Goal: Task Accomplishment & Management: Manage account settings

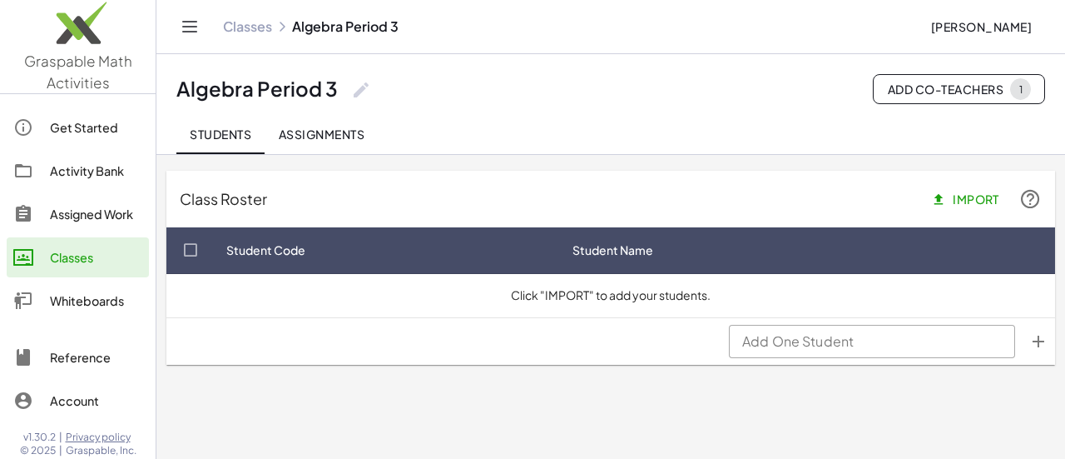
click at [989, 201] on span "Import" at bounding box center [967, 198] width 65 height 15
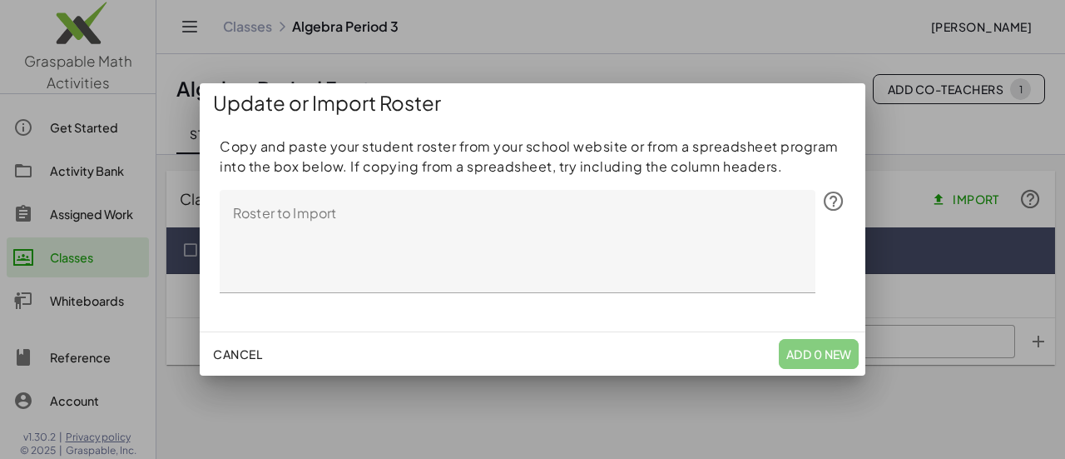
click at [599, 221] on textarea "Roster to Import" at bounding box center [518, 241] width 596 height 103
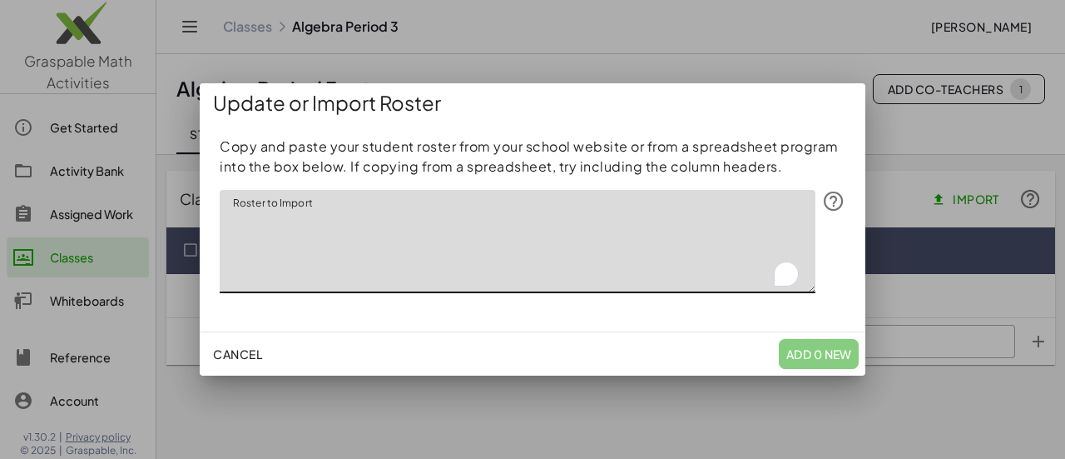
paste textarea "**********"
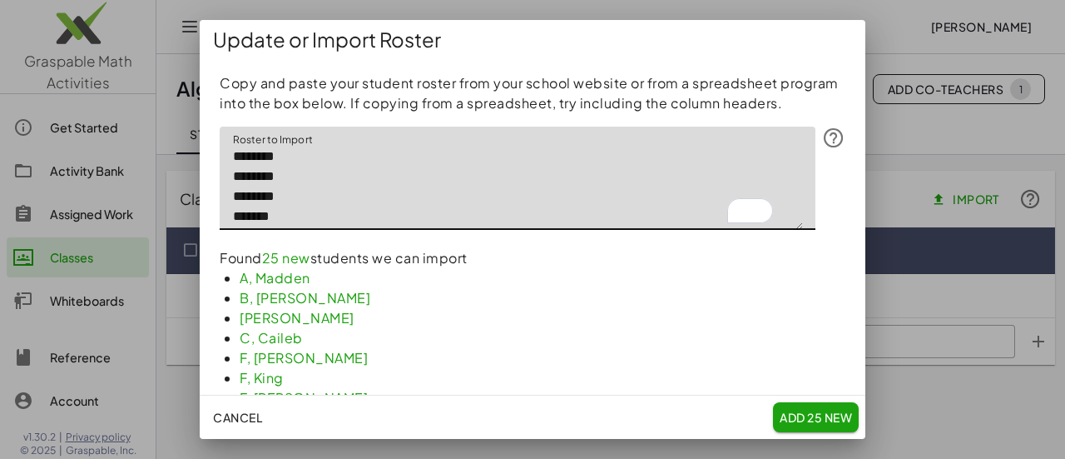
click at [231, 174] on textarea "**********" at bounding box center [512, 178] width 584 height 103
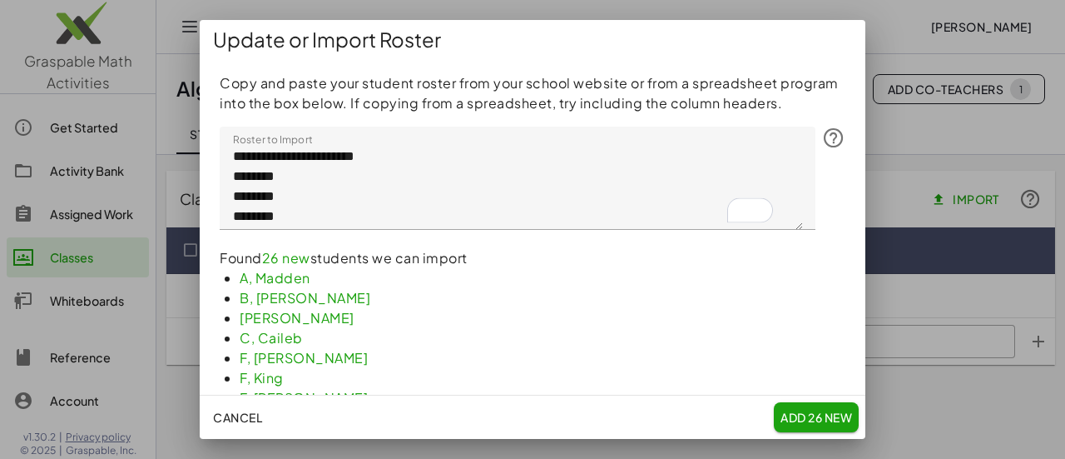
click at [554, 326] on li "B, [PERSON_NAME]" at bounding box center [543, 318] width 606 height 20
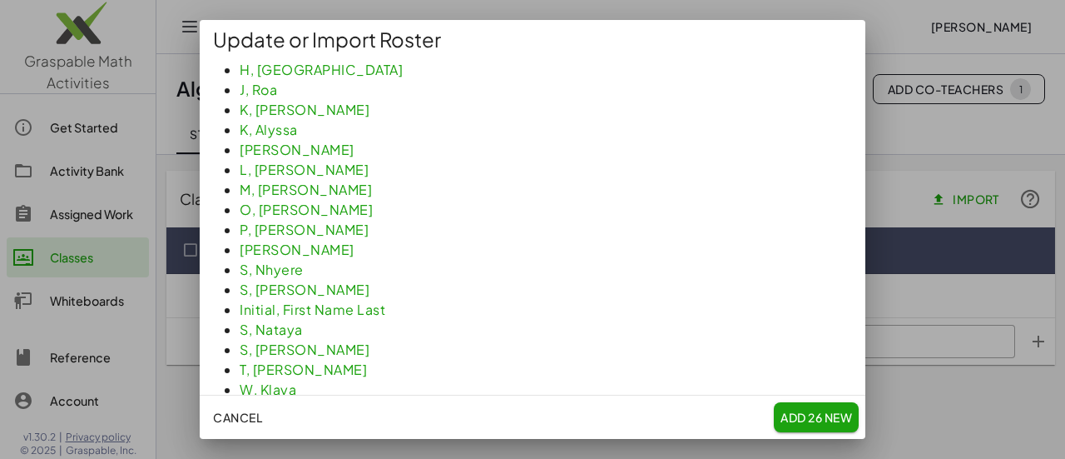
scroll to position [397, 0]
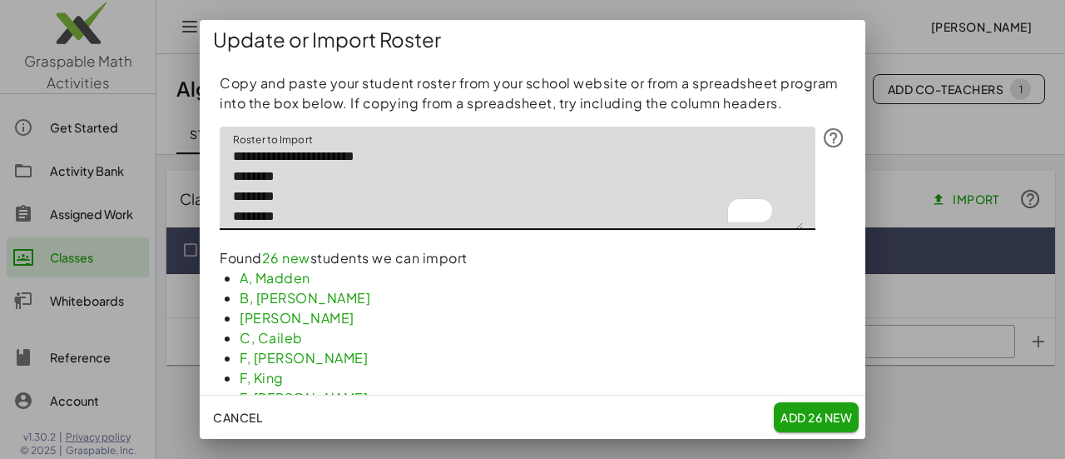
drag, startPoint x: 405, startPoint y: 170, endPoint x: 226, endPoint y: 168, distance: 178.1
click at [226, 168] on textarea "**********" at bounding box center [512, 178] width 584 height 103
type textarea "**********"
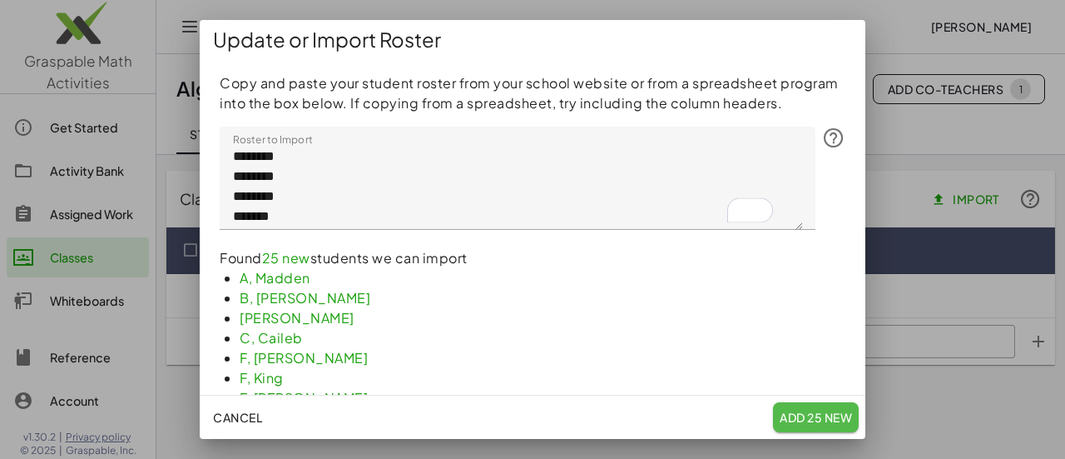
click at [810, 410] on span "Add 25 New" at bounding box center [816, 417] width 72 height 15
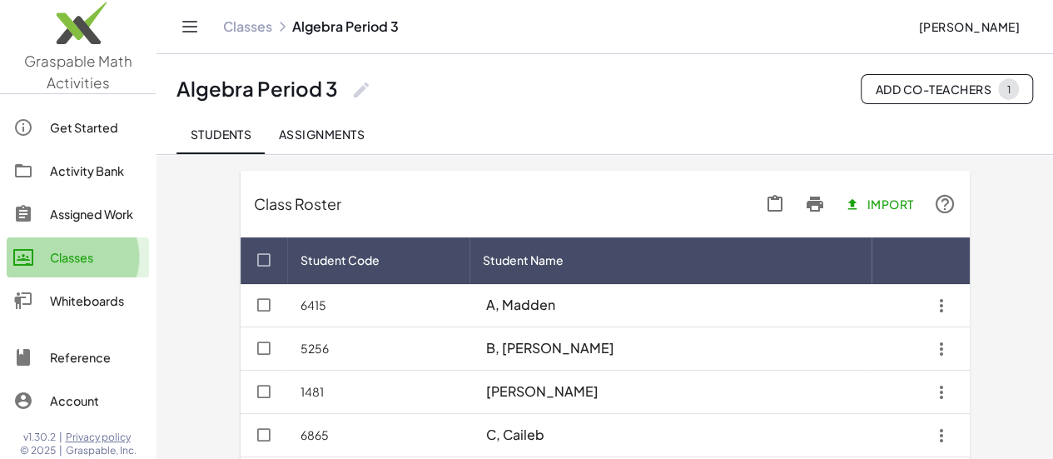
click at [95, 242] on link "Classes" at bounding box center [78, 257] width 142 height 40
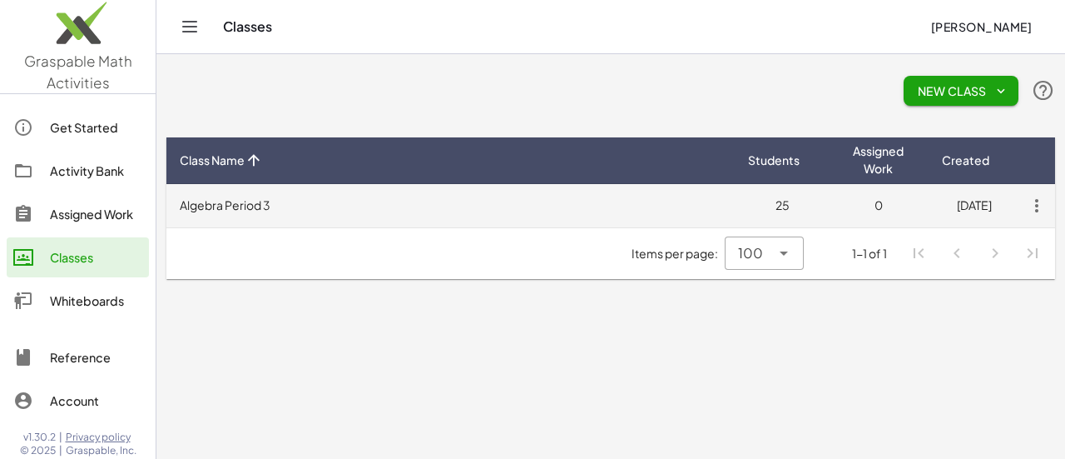
click at [1040, 203] on icon "button" at bounding box center [1037, 206] width 30 height 30
click at [296, 204] on td "Algebra Period 3" at bounding box center [450, 205] width 569 height 43
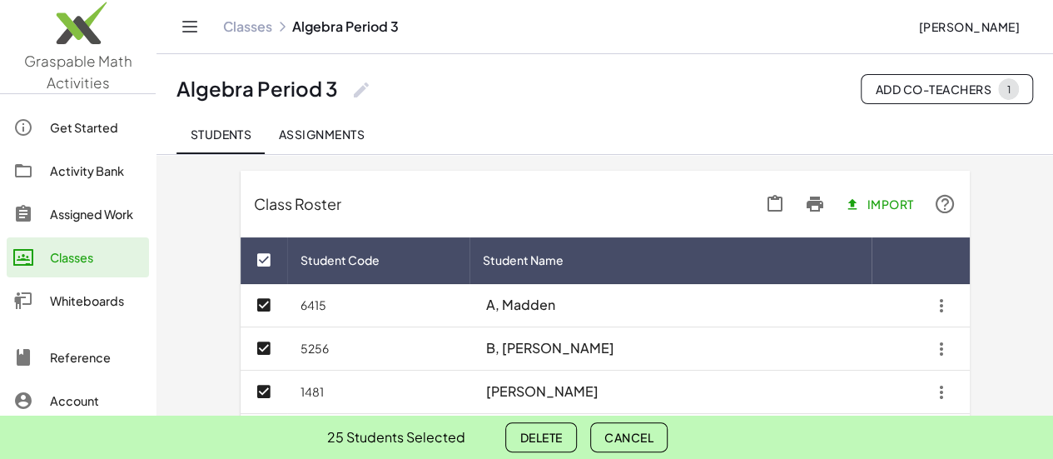
click at [556, 438] on span "Delete" at bounding box center [540, 437] width 42 height 15
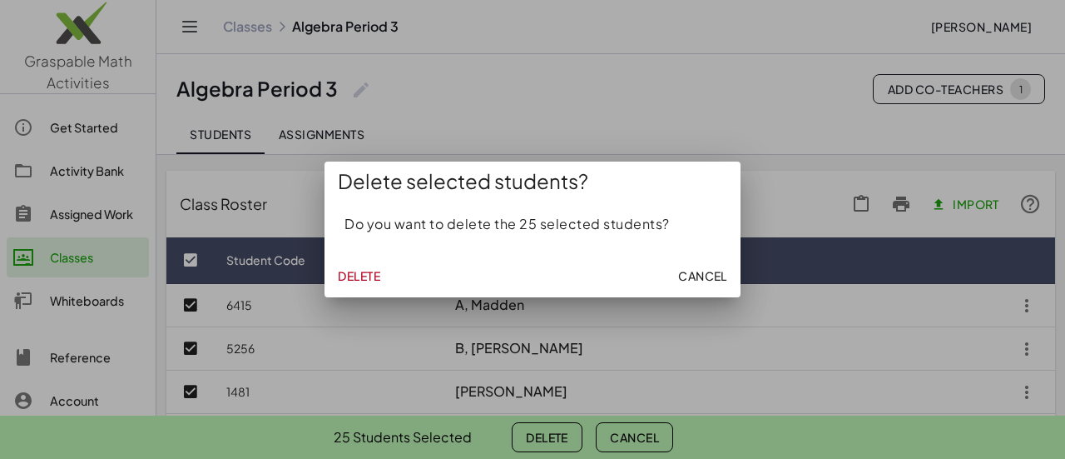
click at [371, 277] on span "Delete" at bounding box center [359, 275] width 42 height 15
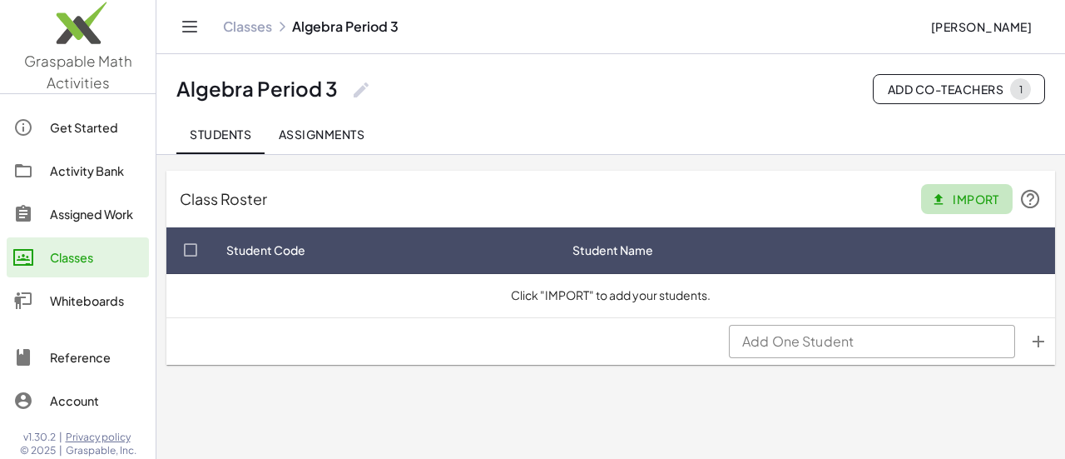
click at [981, 202] on span "Import" at bounding box center [967, 198] width 65 height 15
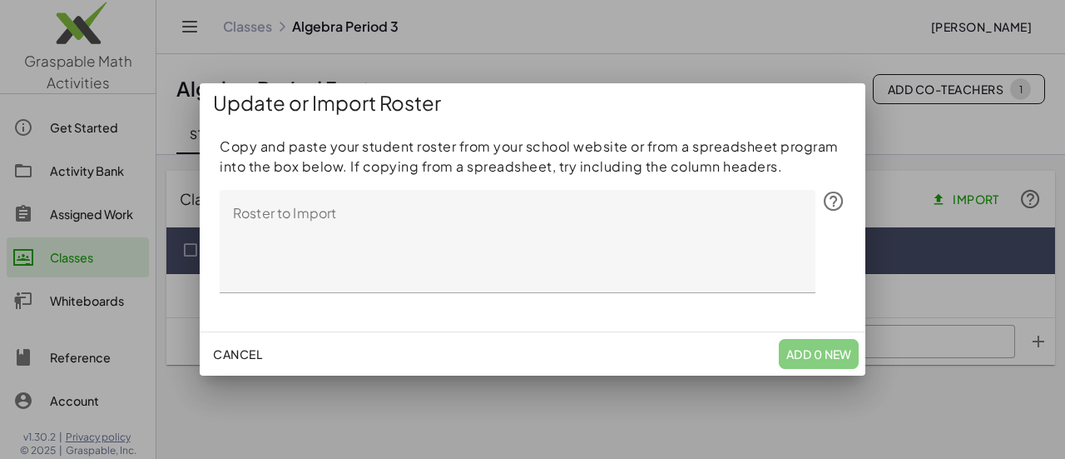
click at [571, 216] on textarea "Roster to Import" at bounding box center [518, 241] width 596 height 103
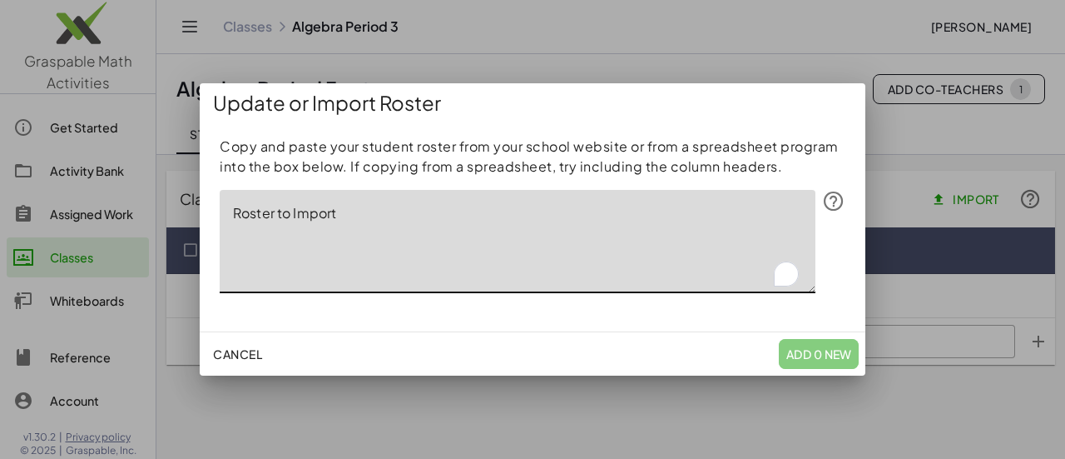
paste textarea "**********"
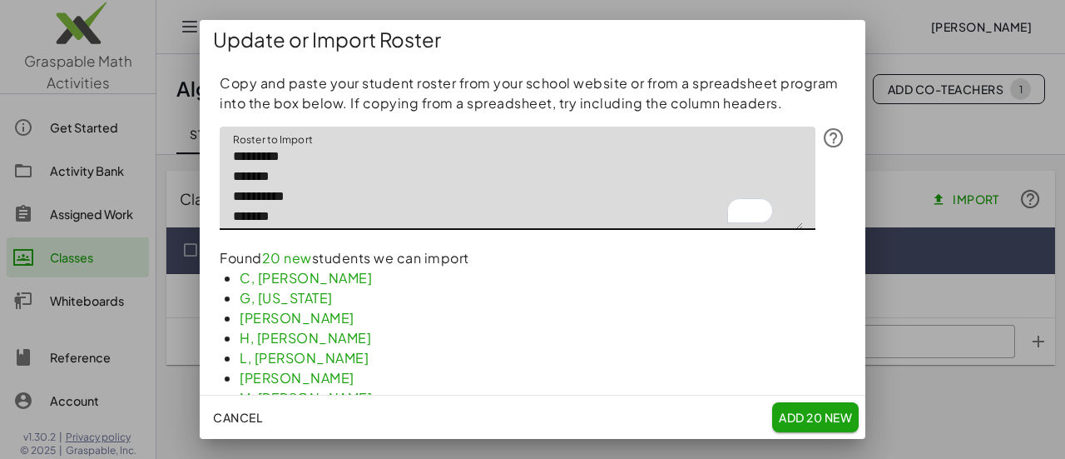
type textarea "**********"
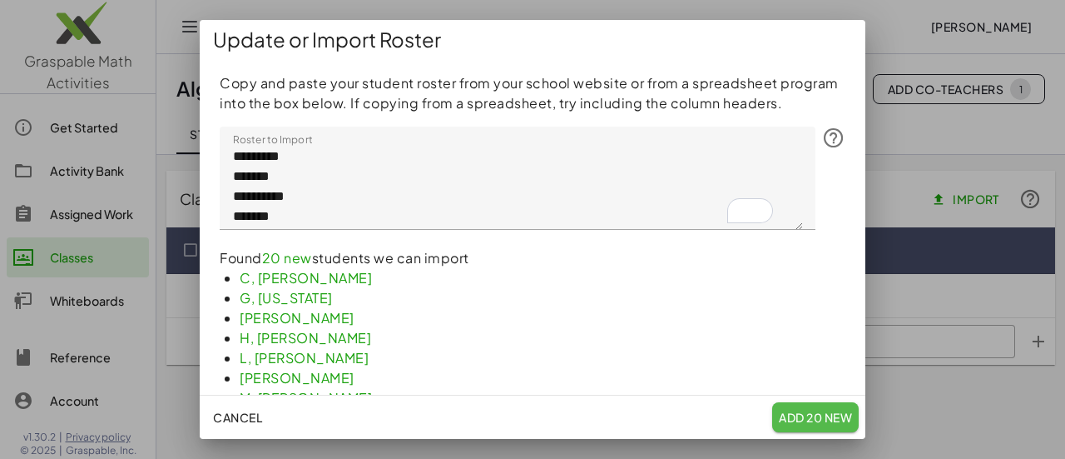
click at [793, 412] on span "Add 20 New" at bounding box center [815, 417] width 73 height 15
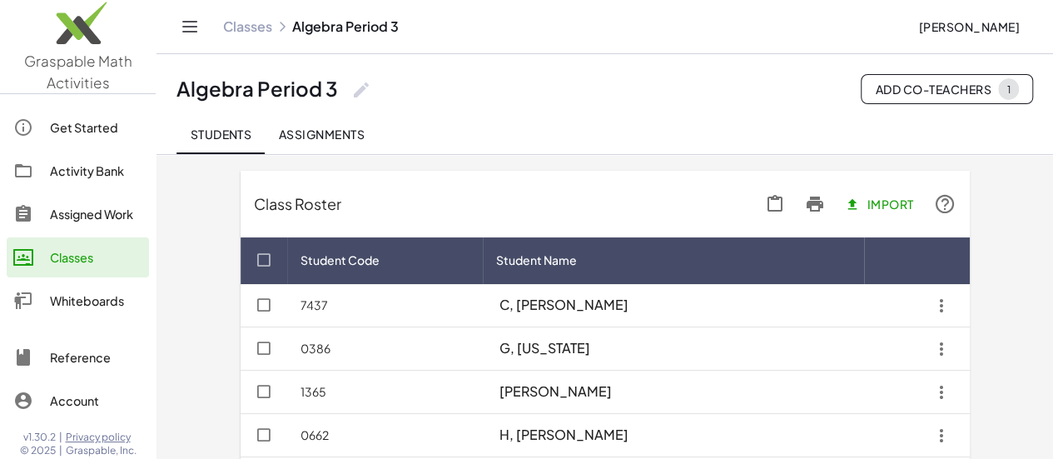
click at [250, 31] on link "Classes" at bounding box center [247, 26] width 49 height 17
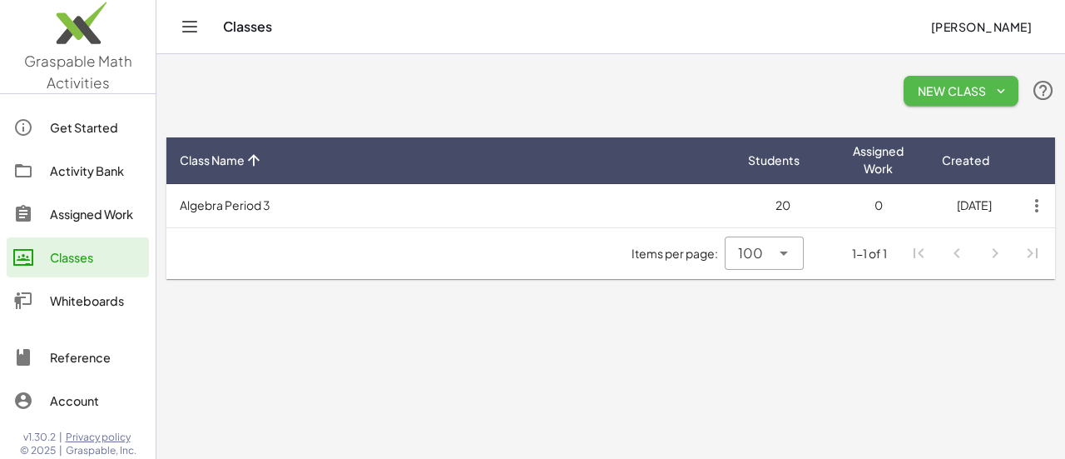
click at [972, 97] on span "New Class" at bounding box center [961, 90] width 88 height 15
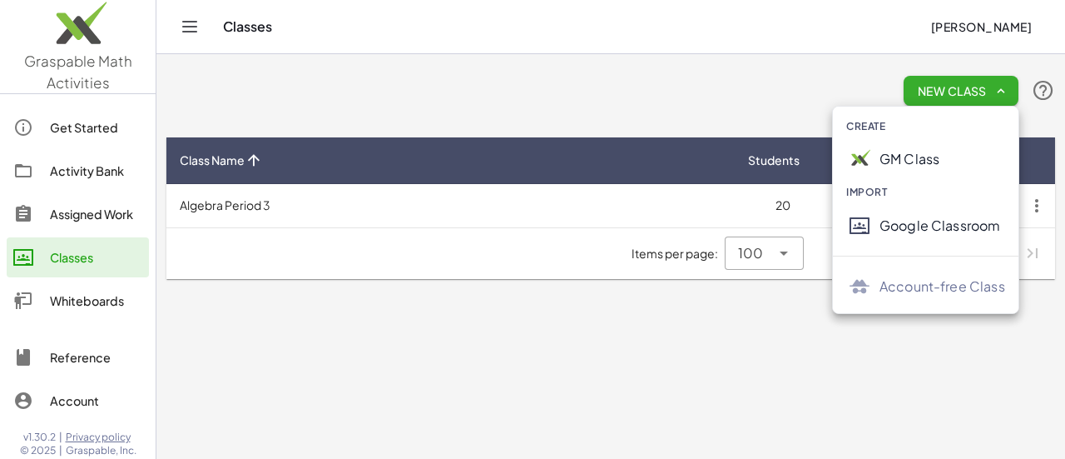
click at [685, 82] on div "New Class" at bounding box center [610, 90] width 889 height 53
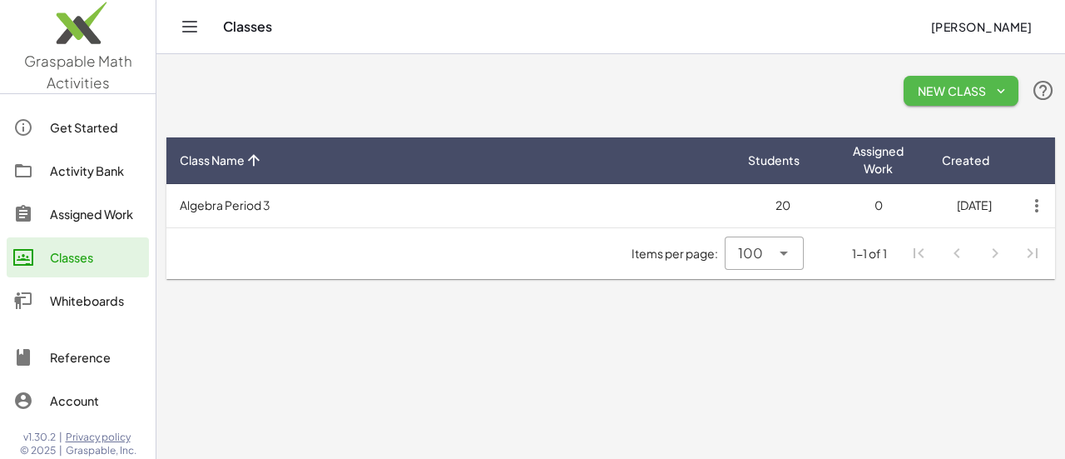
click at [986, 94] on span "New Class" at bounding box center [961, 90] width 88 height 15
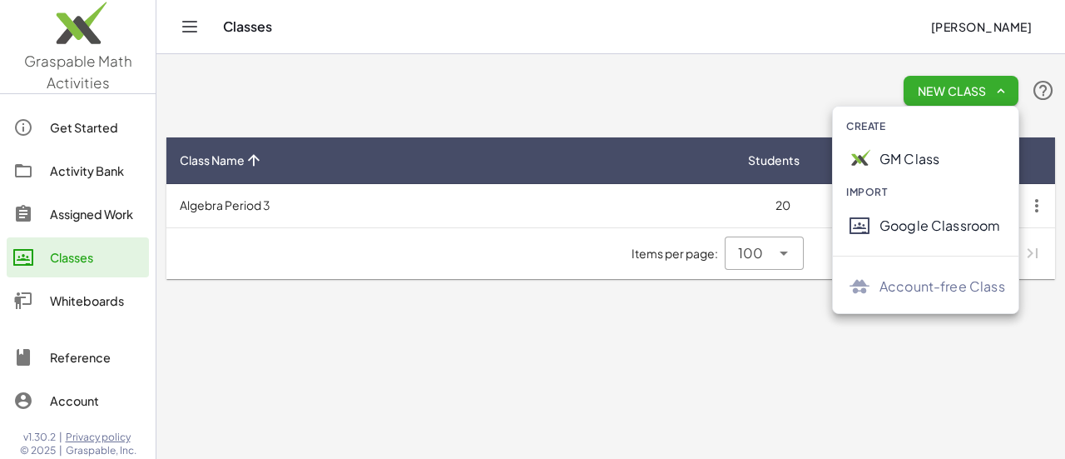
click at [654, 178] on th "Class Name" at bounding box center [450, 160] width 569 height 47
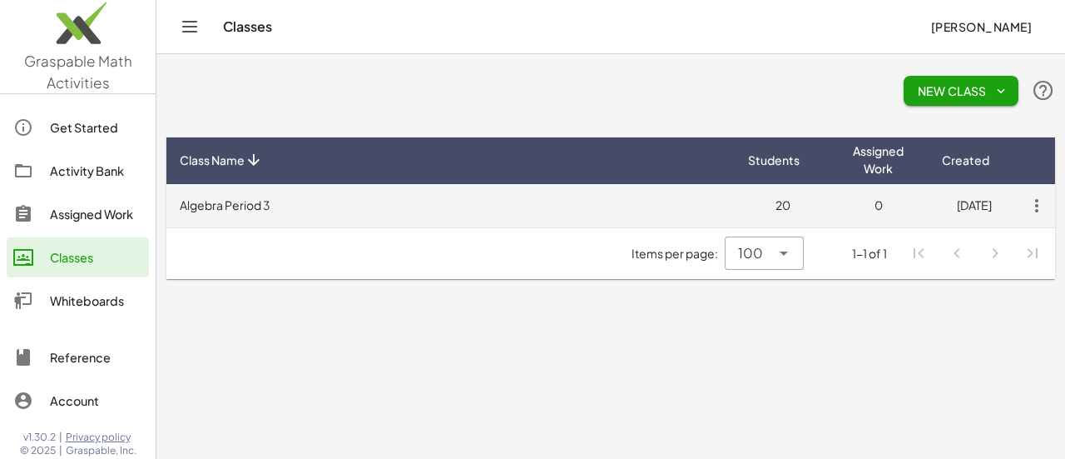
click at [1027, 206] on icon "button" at bounding box center [1037, 206] width 30 height 30
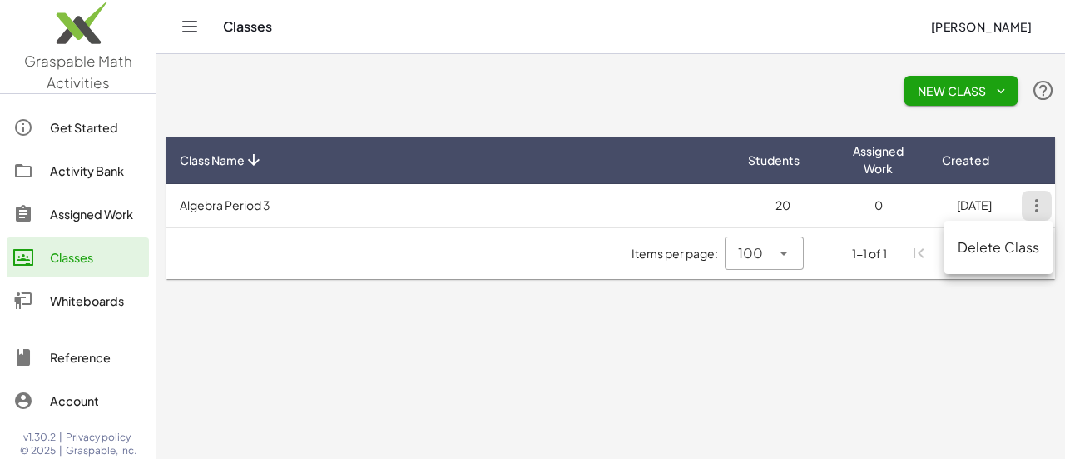
click at [992, 91] on span "New Class" at bounding box center [961, 90] width 88 height 15
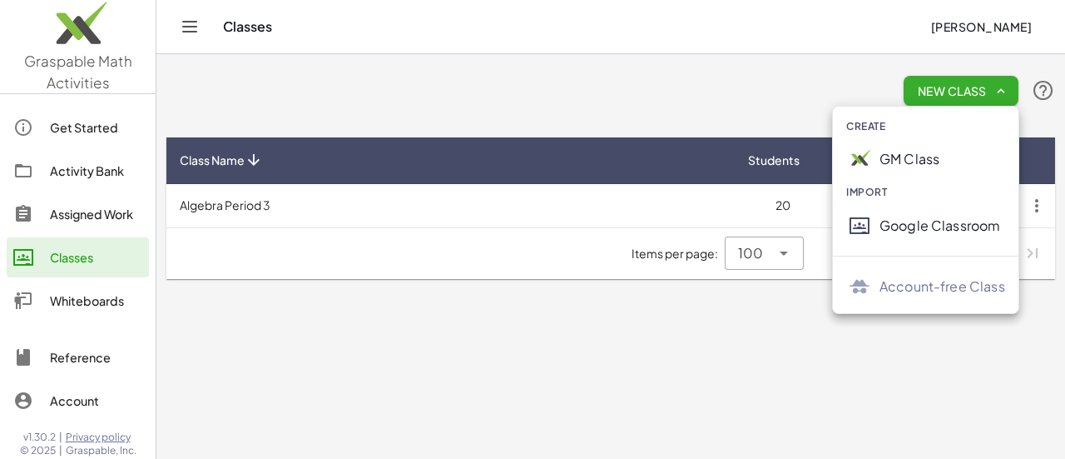
click at [922, 295] on div "Account-free Class" at bounding box center [943, 286] width 126 height 20
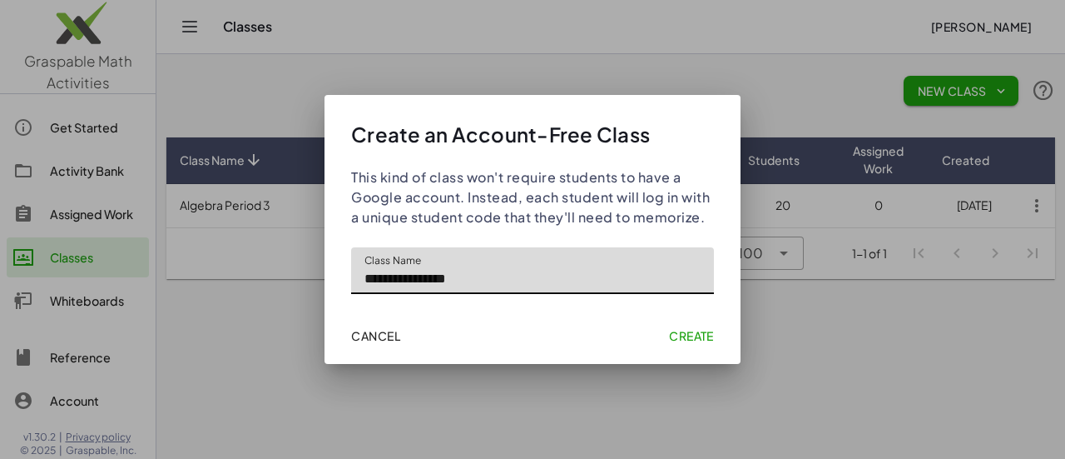
type input "**********"
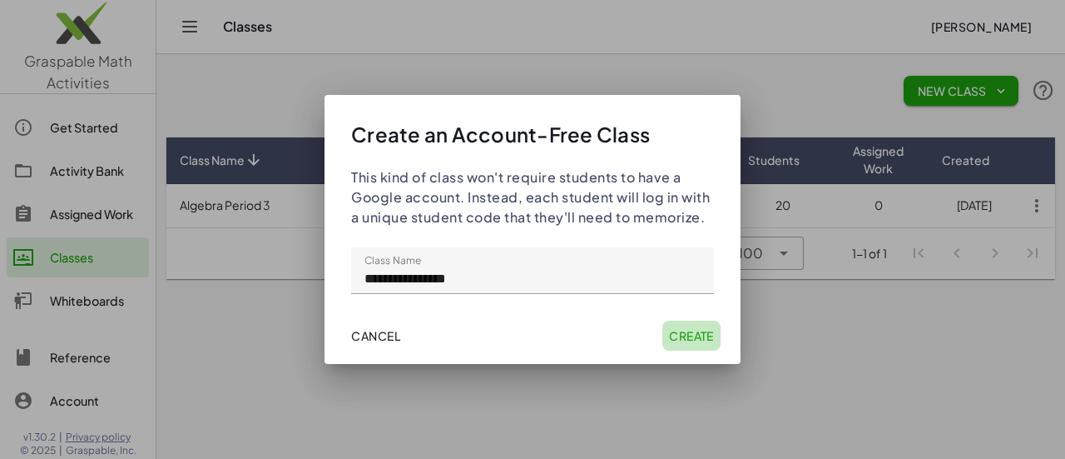
click at [699, 335] on span "Create" at bounding box center [691, 335] width 45 height 15
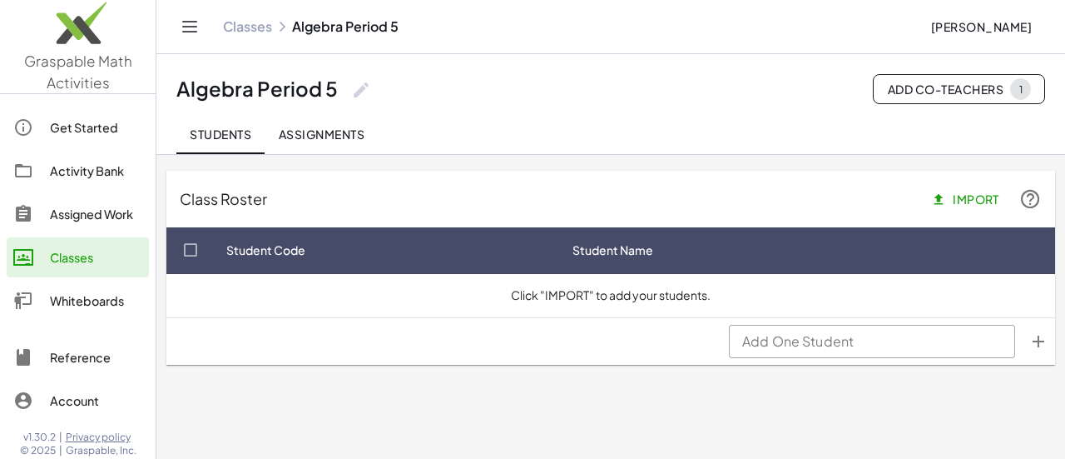
click at [1043, 335] on icon "Add One Student appended action" at bounding box center [1039, 341] width 20 height 20
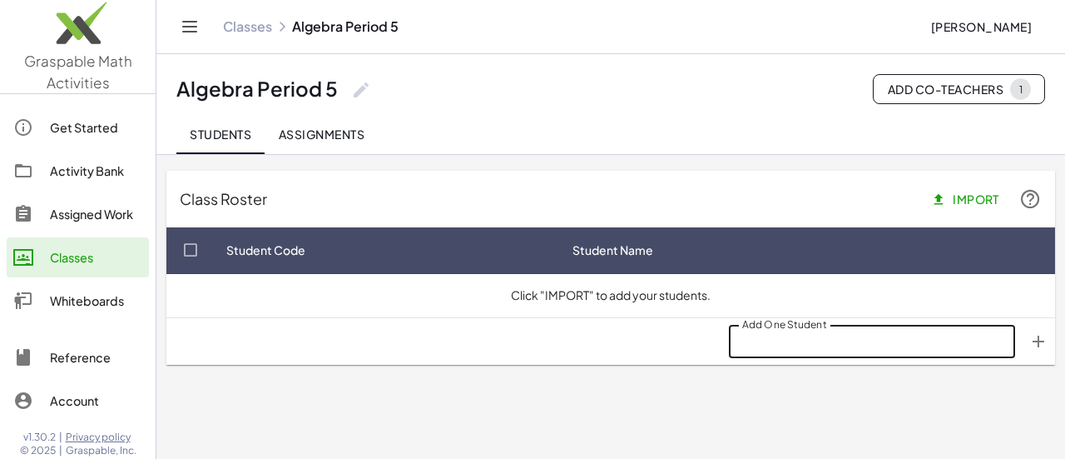
click at [947, 196] on span "Import" at bounding box center [967, 198] width 65 height 15
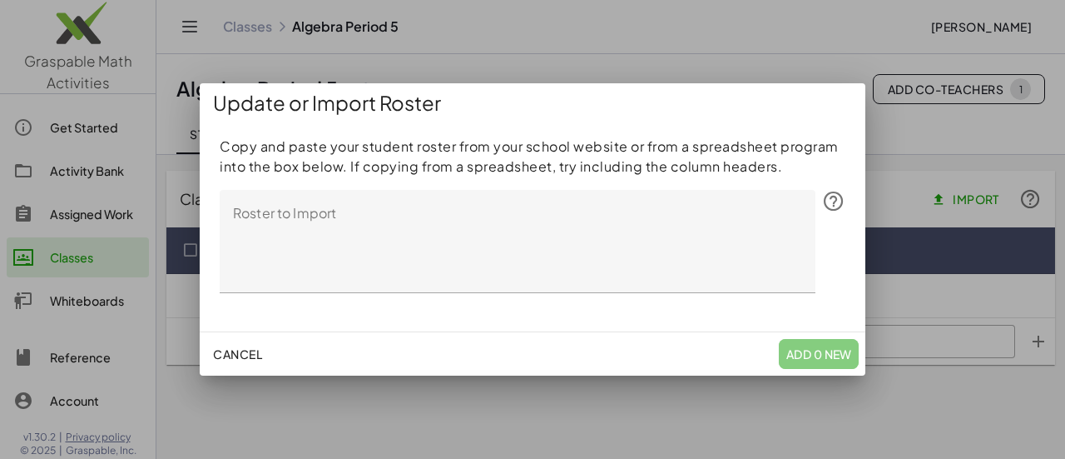
click at [456, 254] on textarea "Roster to Import" at bounding box center [518, 241] width 596 height 103
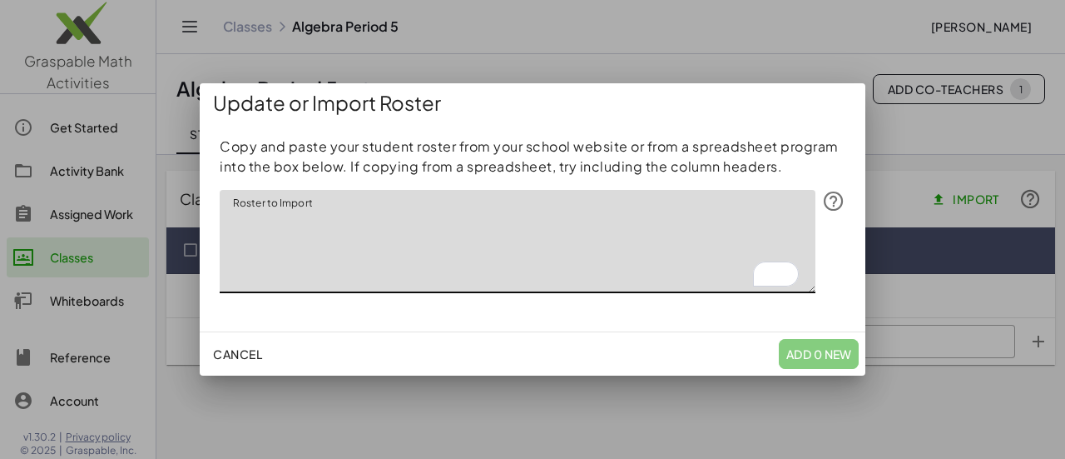
paste textarea "**********"
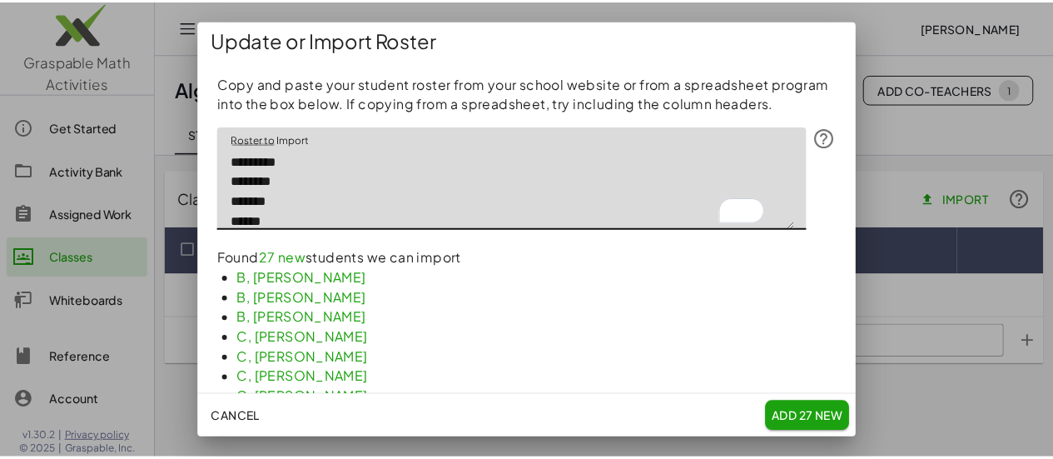
scroll to position [455, 0]
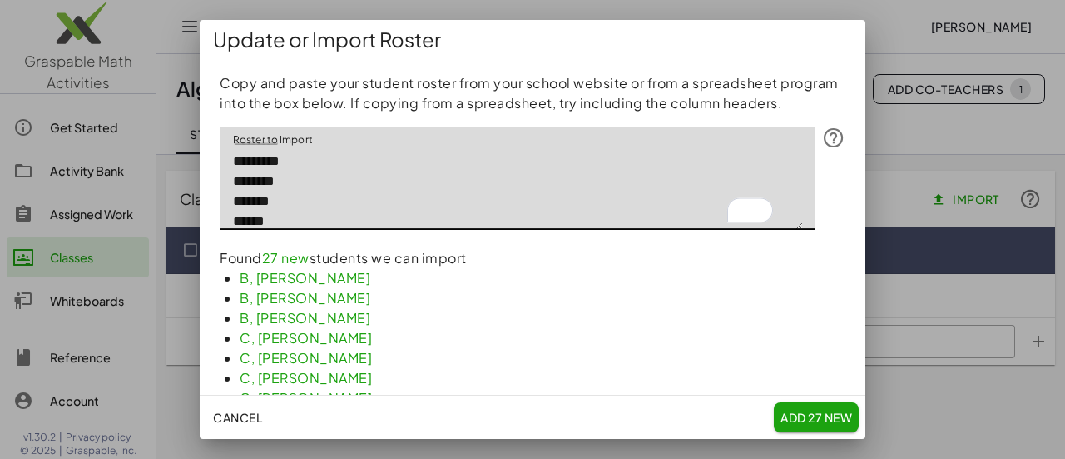
type textarea "**********"
click at [817, 423] on span "Add 27 New" at bounding box center [817, 417] width 72 height 15
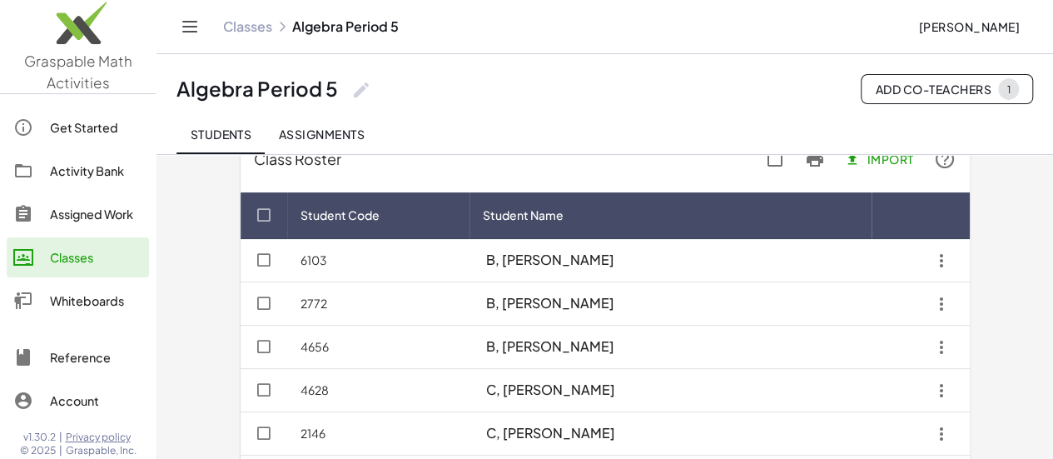
scroll to position [0, 0]
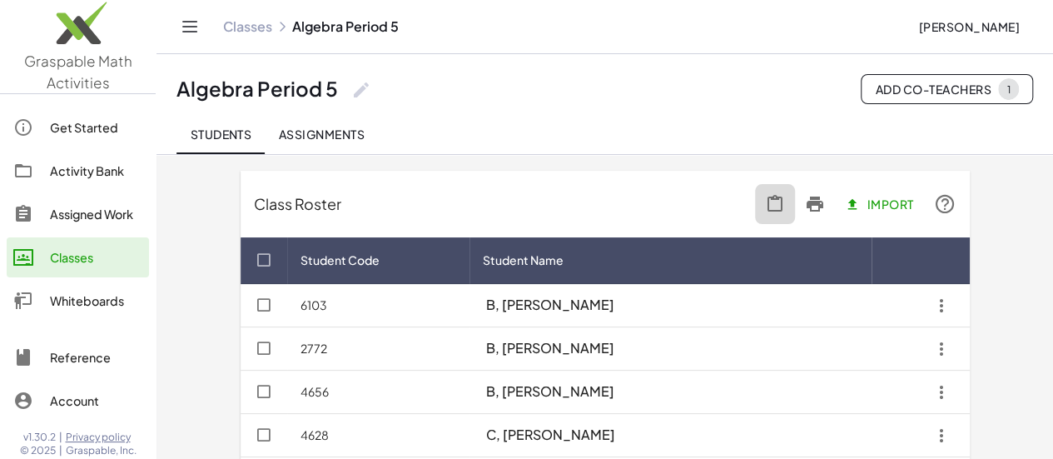
click at [785, 205] on icon "button" at bounding box center [775, 204] width 20 height 20
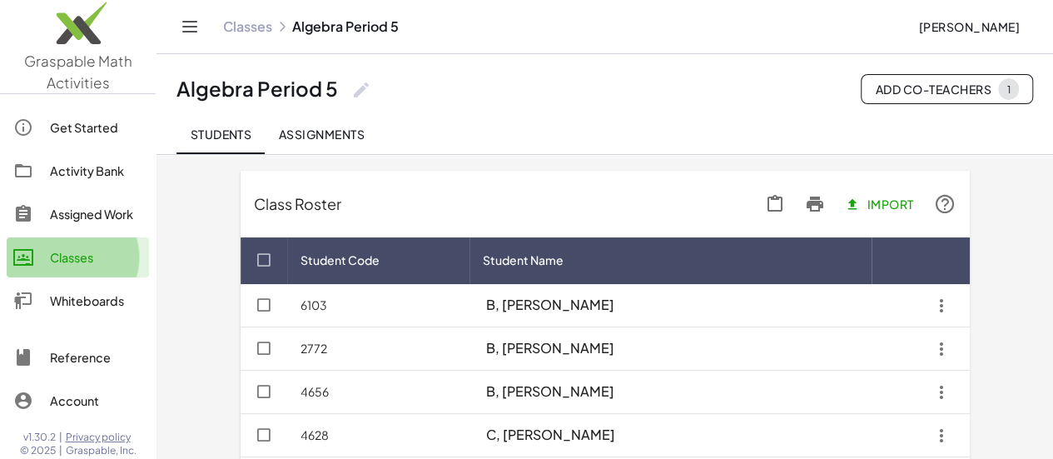
click at [95, 249] on div "Classes" at bounding box center [96, 257] width 92 height 20
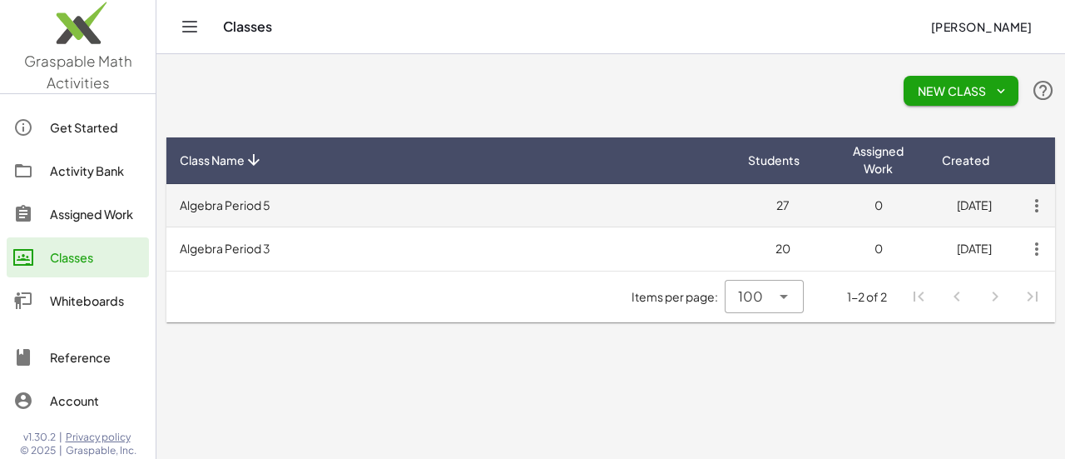
click at [1042, 212] on icon "button" at bounding box center [1037, 206] width 30 height 30
click at [897, 206] on td "0" at bounding box center [879, 205] width 96 height 43
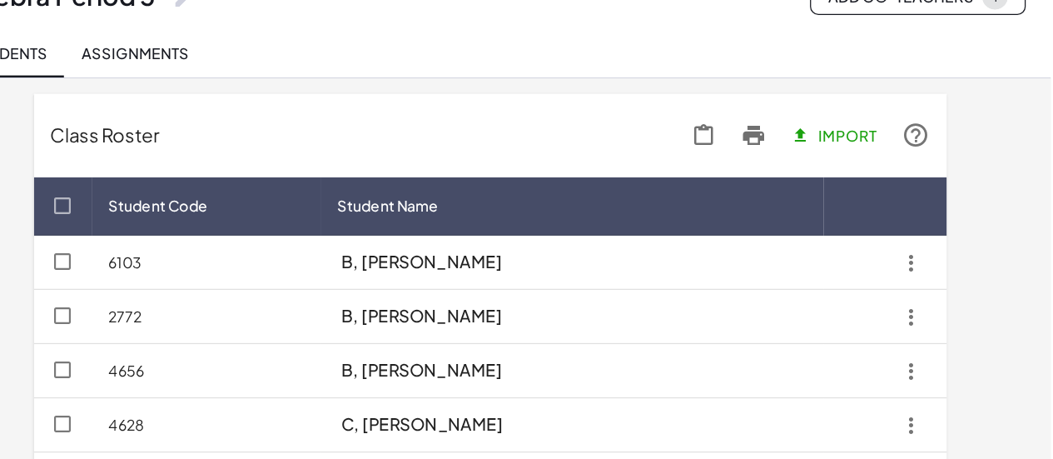
scroll to position [5, 0]
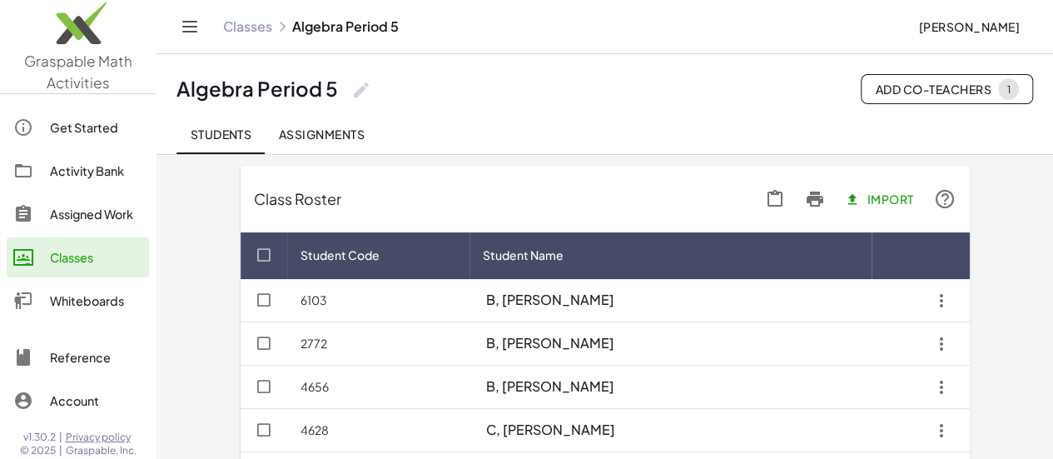
click at [825, 205] on icon at bounding box center [815, 199] width 20 height 20
click at [92, 248] on div "Classes" at bounding box center [96, 257] width 92 height 20
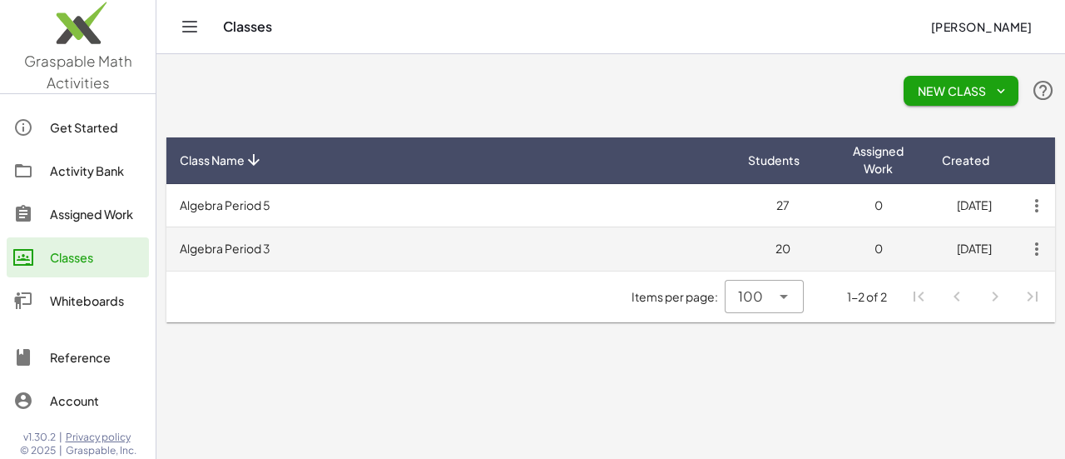
click at [743, 244] on td "20" at bounding box center [783, 248] width 96 height 43
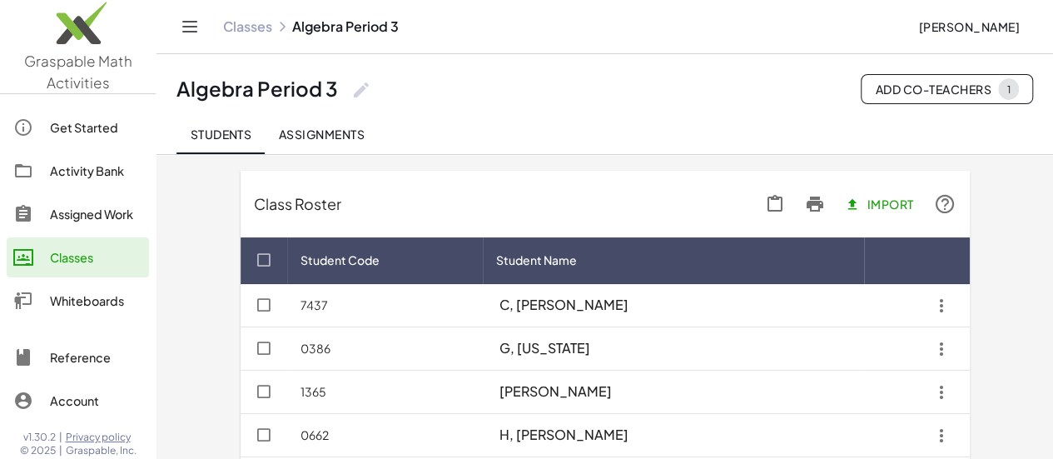
click at [825, 199] on icon at bounding box center [815, 204] width 20 height 20
click at [126, 179] on div "Activity Bank" at bounding box center [96, 171] width 92 height 20
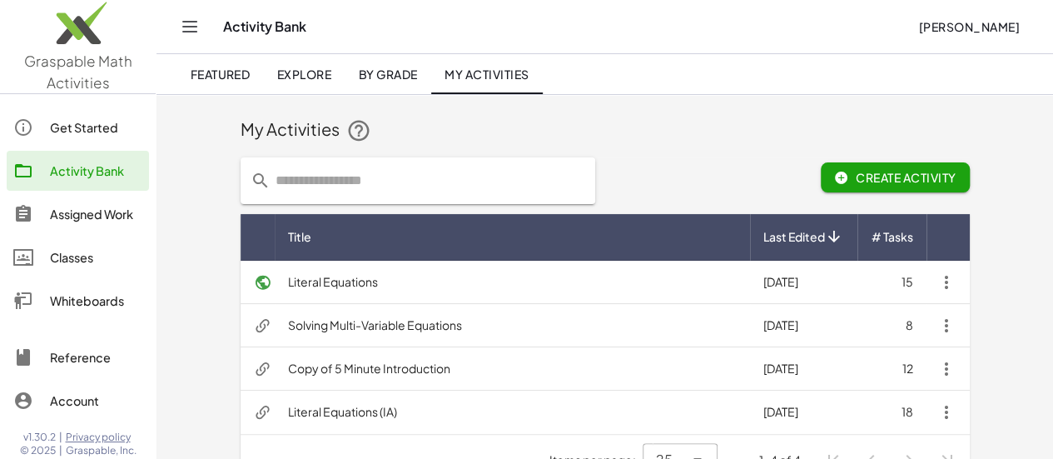
scroll to position [36, 0]
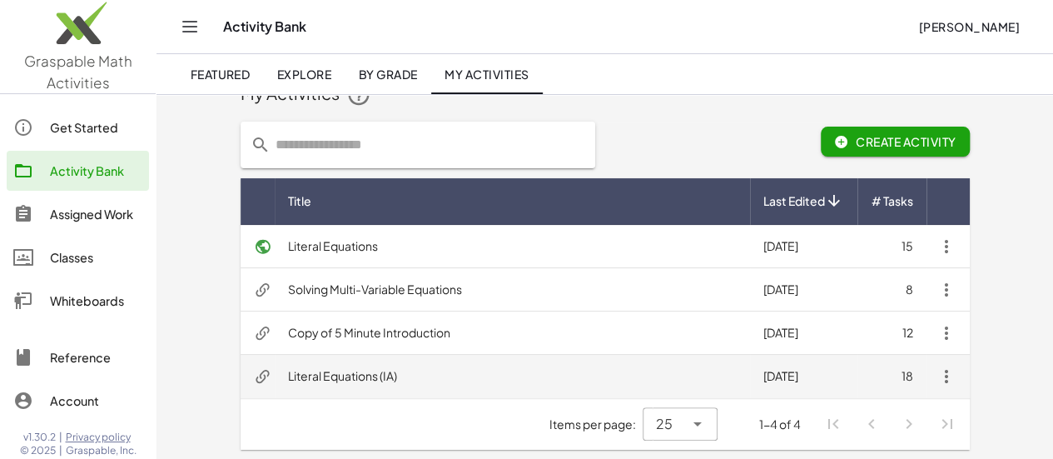
click at [633, 371] on td "Literal Equations (IA)" at bounding box center [512, 376] width 475 height 43
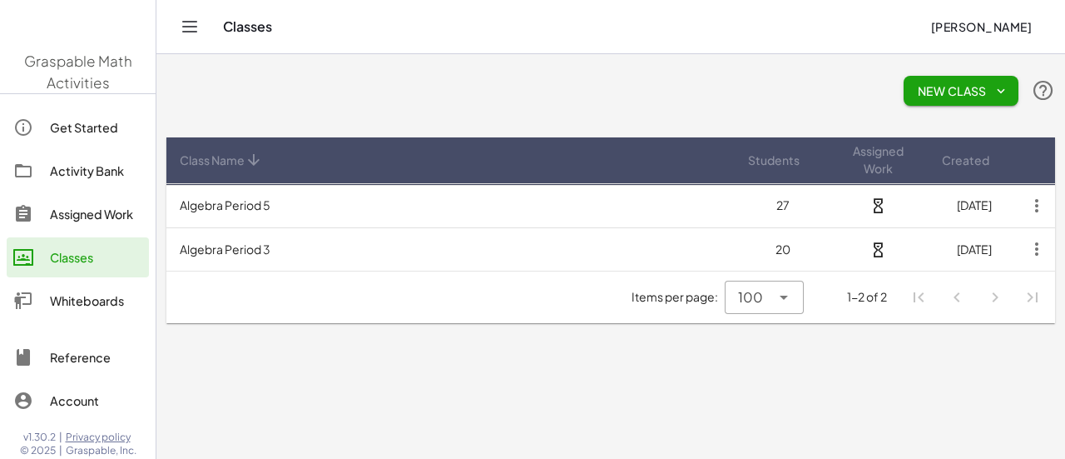
click at [1032, 170] on th at bounding box center [1038, 160] width 33 height 47
click at [91, 178] on div "Activity Bank" at bounding box center [96, 171] width 92 height 20
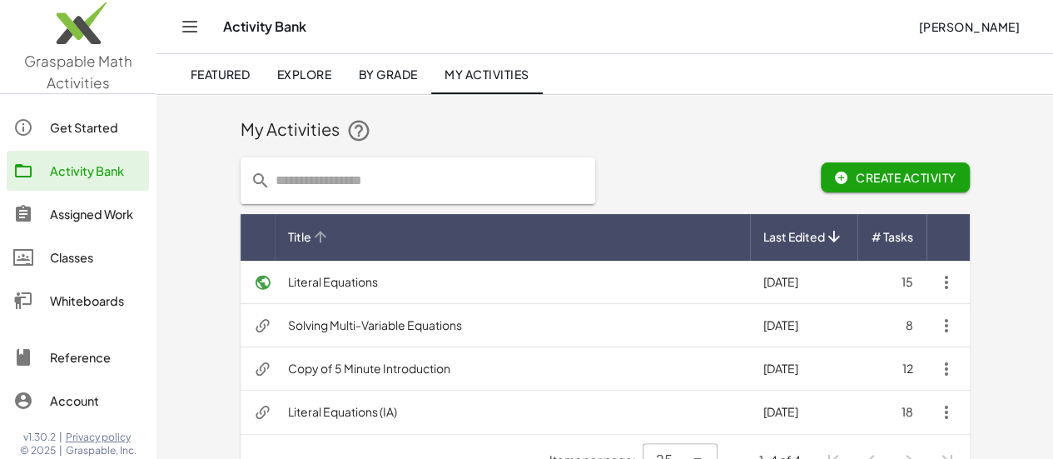
scroll to position [36, 0]
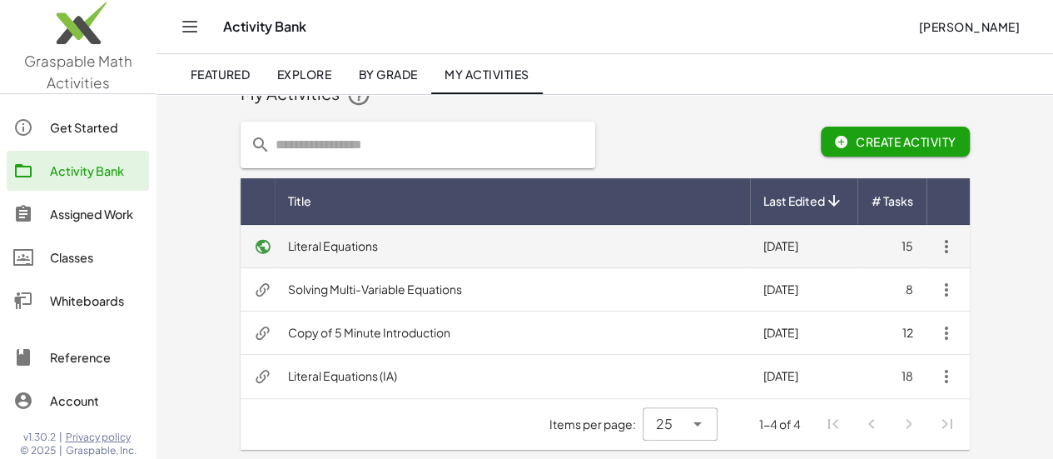
click at [718, 241] on td "Literal Equations" at bounding box center [512, 246] width 475 height 43
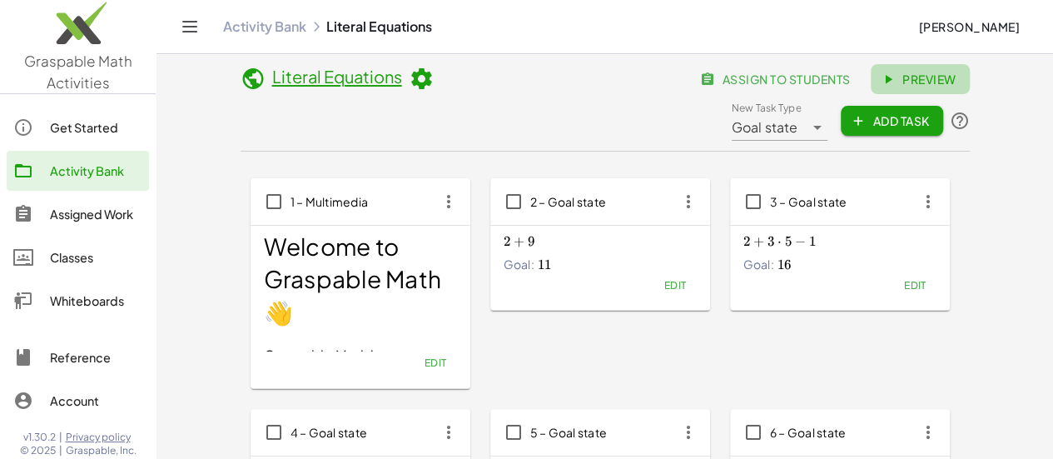
click at [871, 94] on link "Preview" at bounding box center [920, 79] width 99 height 30
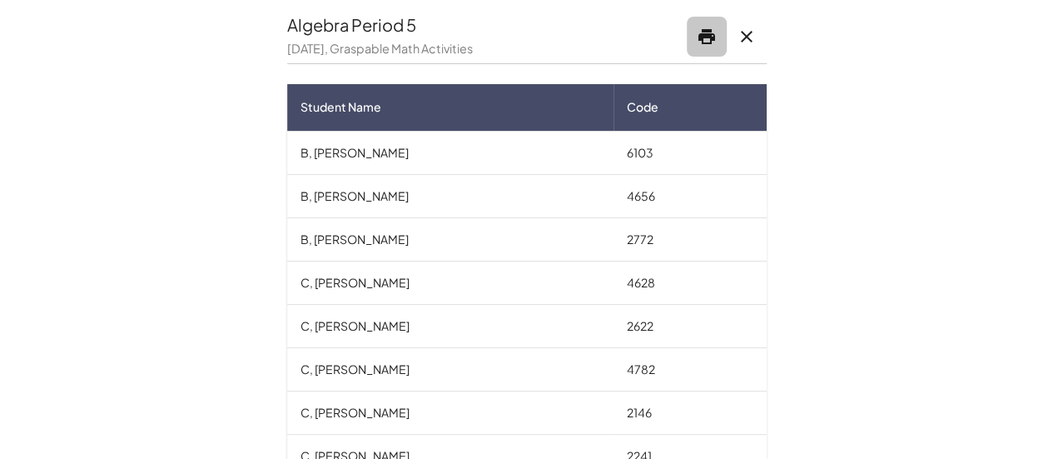
click at [712, 42] on icon "button" at bounding box center [707, 37] width 20 height 20
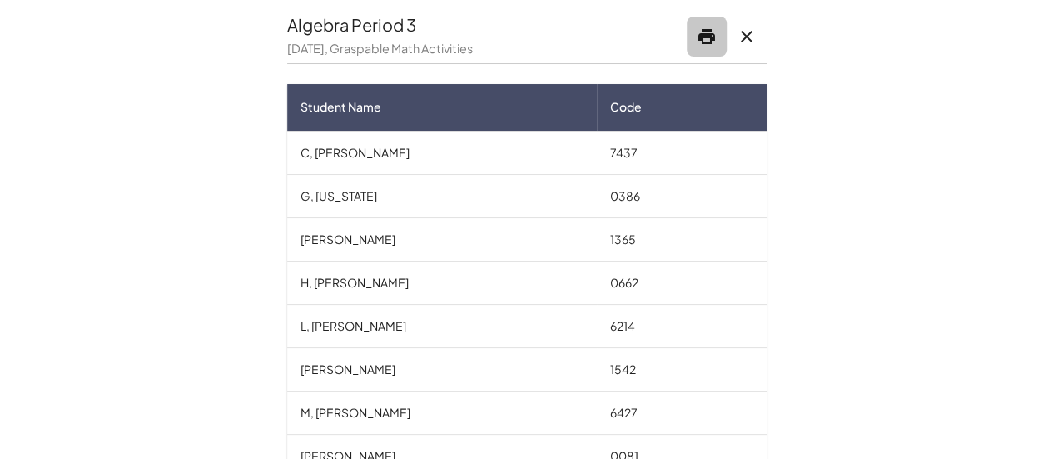
click at [701, 34] on icon "button" at bounding box center [707, 37] width 20 height 20
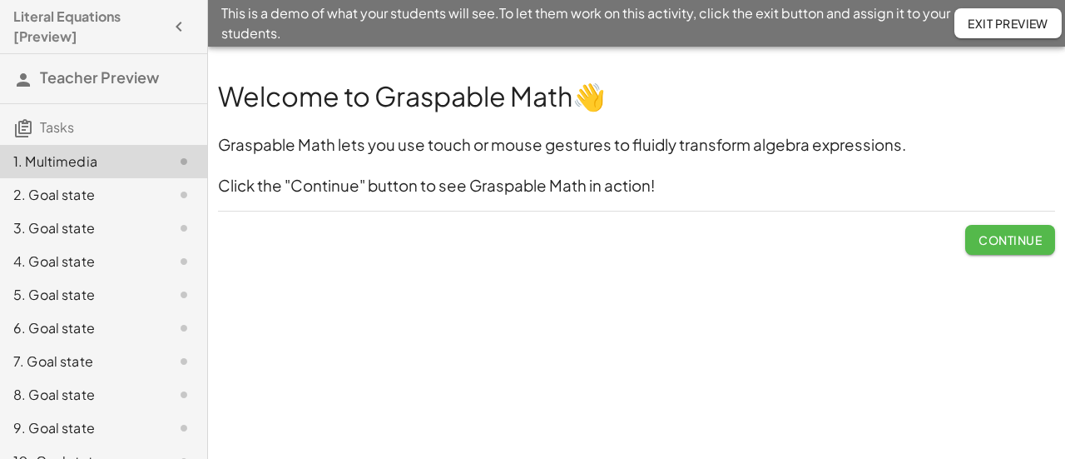
click at [1011, 246] on span "Continue" at bounding box center [1010, 239] width 63 height 15
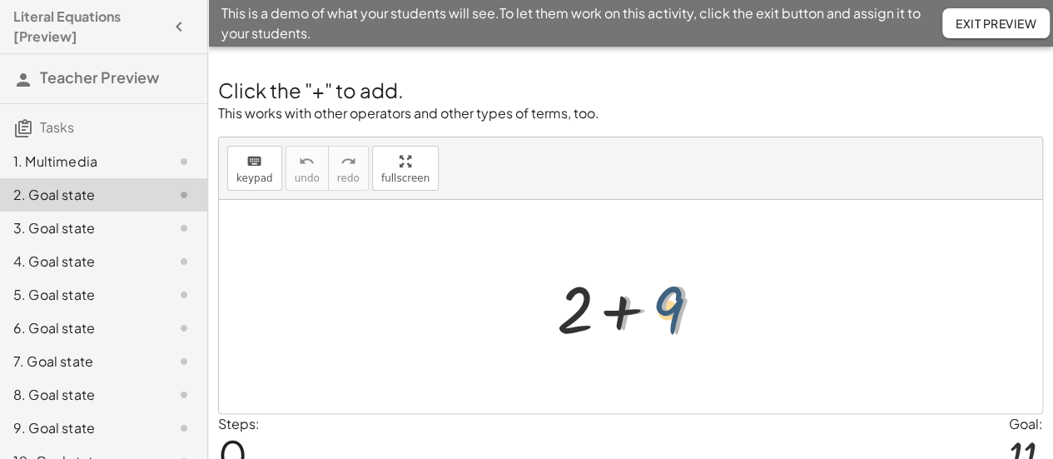
drag, startPoint x: 703, startPoint y: 306, endPoint x: 676, endPoint y: 304, distance: 26.8
click at [676, 304] on div at bounding box center [637, 307] width 177 height 86
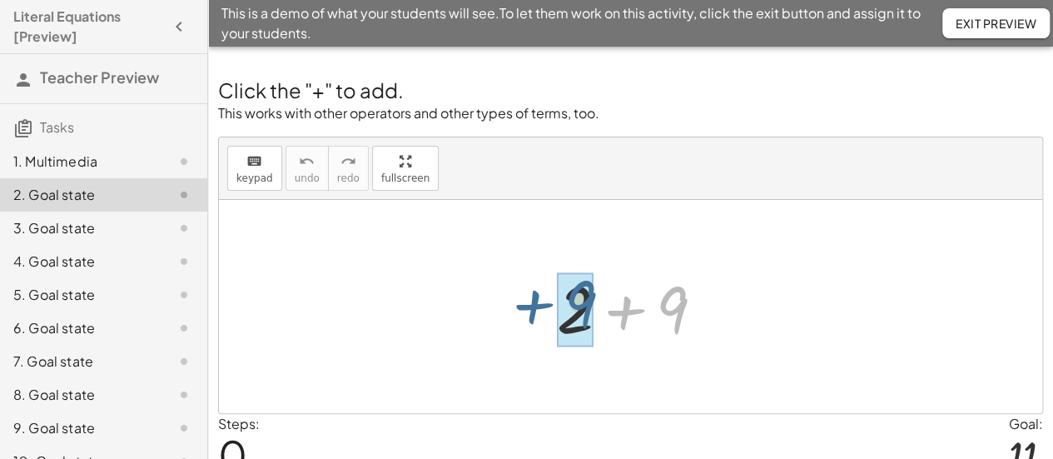
drag, startPoint x: 676, startPoint y: 304, endPoint x: 582, endPoint y: 300, distance: 94.2
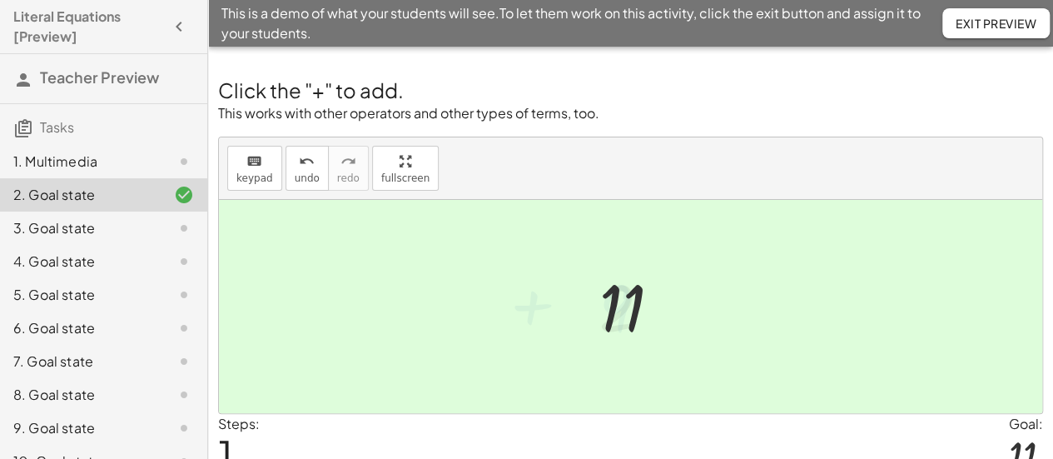
scroll to position [75, 0]
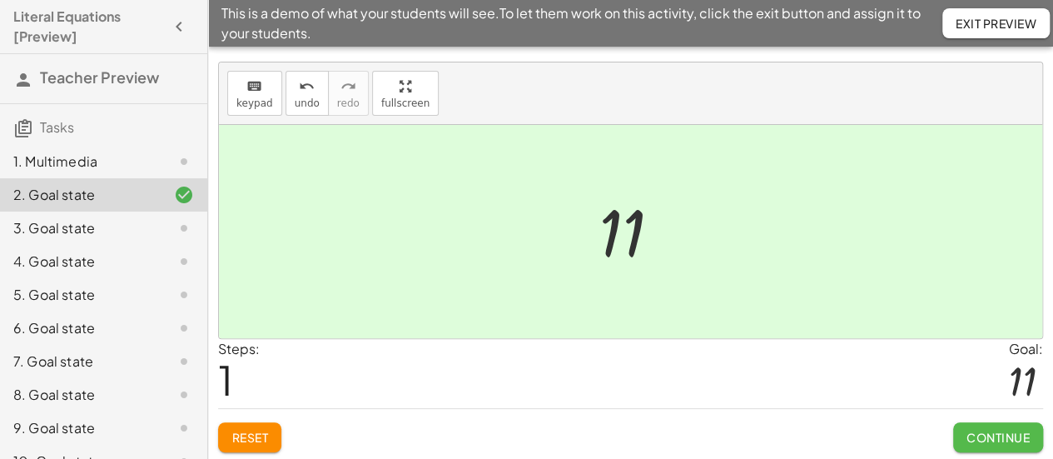
click at [977, 438] on span "Continue" at bounding box center [997, 437] width 63 height 15
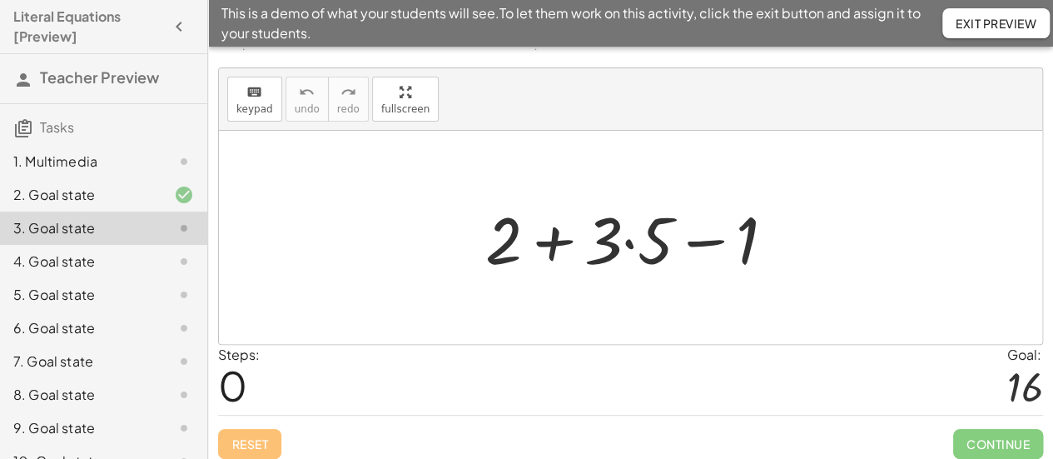
scroll to position [162, 0]
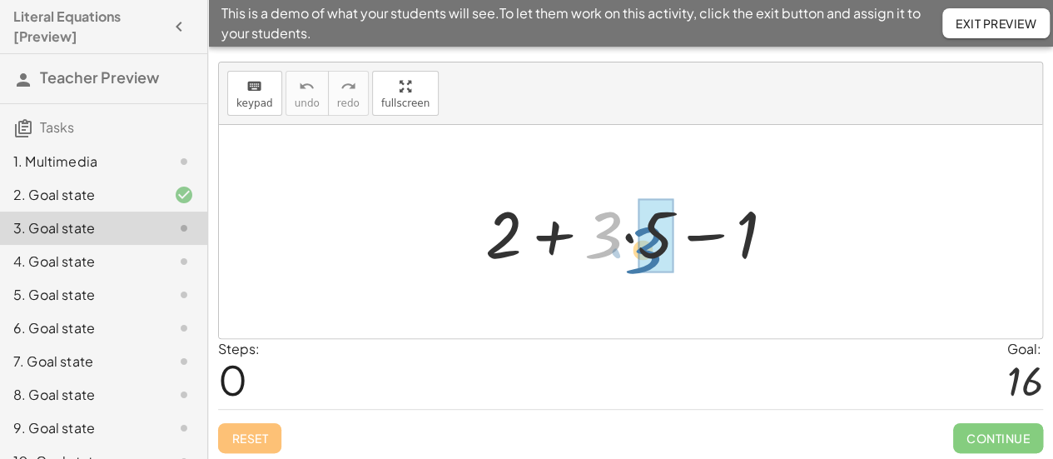
drag, startPoint x: 603, startPoint y: 221, endPoint x: 648, endPoint y: 236, distance: 47.1
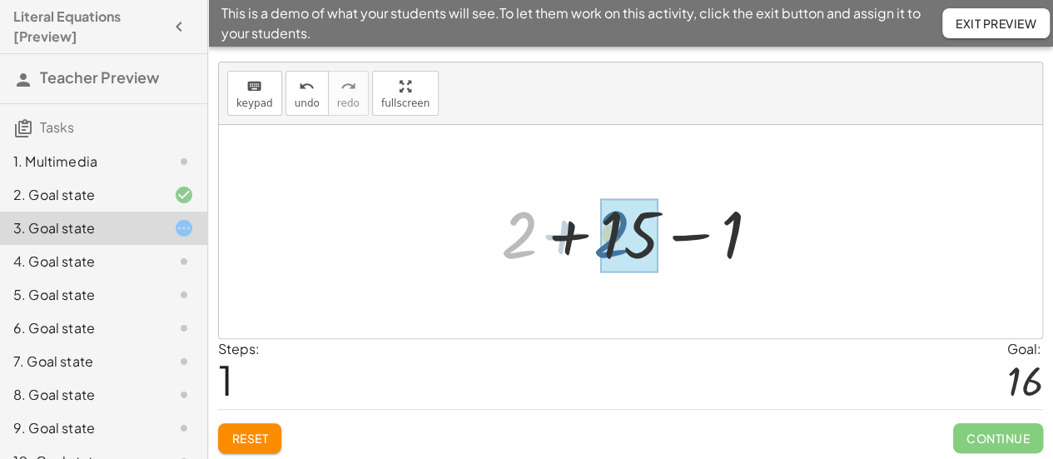
drag, startPoint x: 537, startPoint y: 246, endPoint x: 637, endPoint y: 242, distance: 99.9
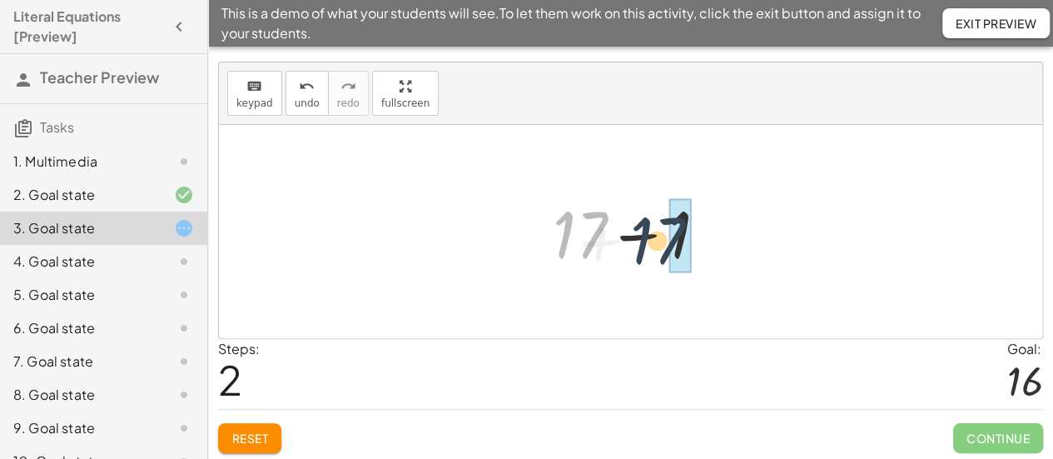
drag, startPoint x: 579, startPoint y: 239, endPoint x: 683, endPoint y: 244, distance: 104.2
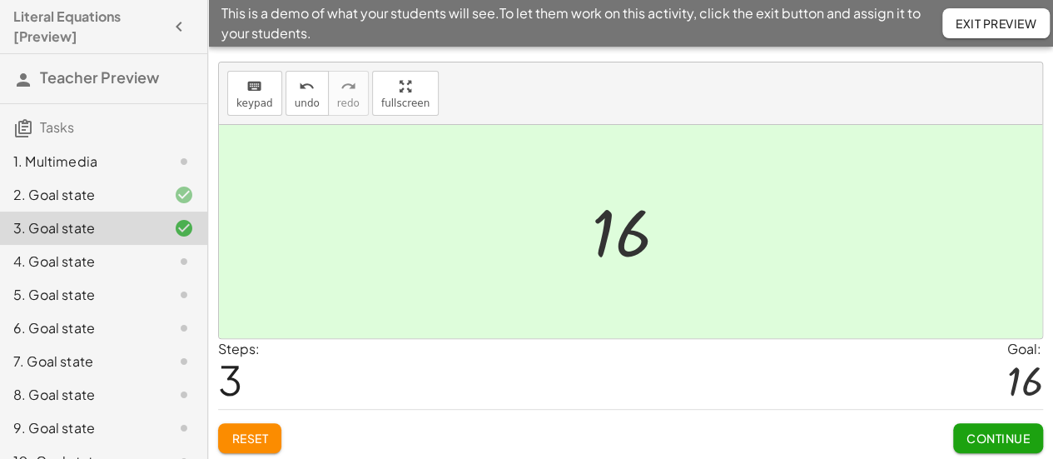
click at [979, 434] on span "Continue" at bounding box center [997, 437] width 63 height 15
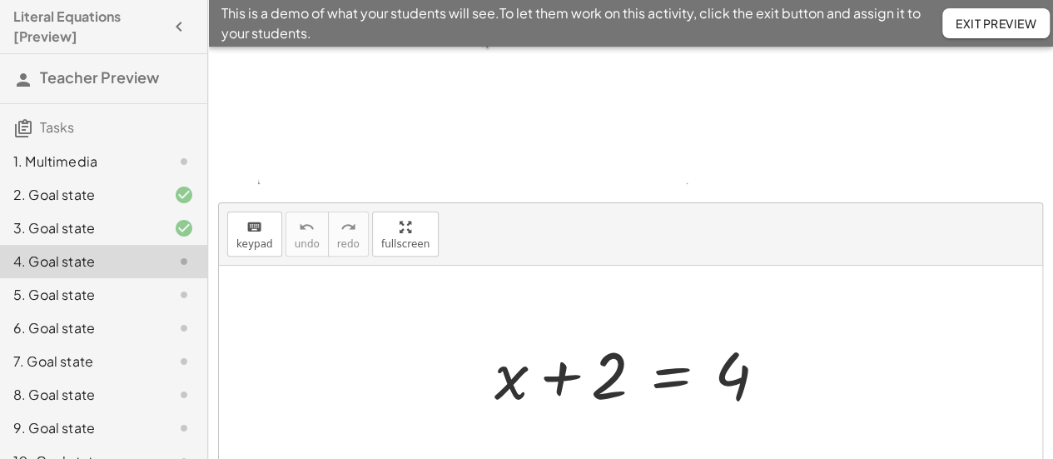
scroll to position [296, 0]
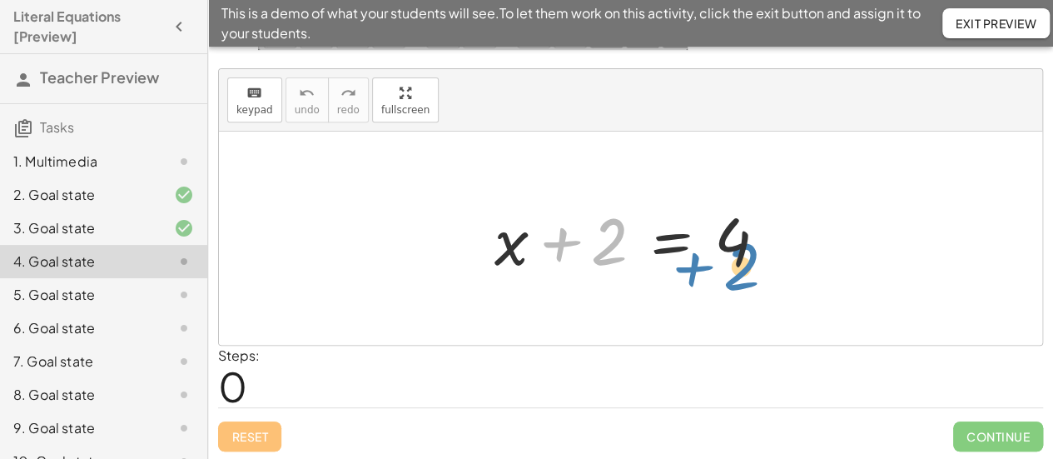
drag, startPoint x: 620, startPoint y: 262, endPoint x: 756, endPoint y: 285, distance: 137.5
click at [756, 285] on div "+ 2 + x + 2 = 4" at bounding box center [630, 238] width 823 height 213
click at [673, 236] on div at bounding box center [637, 239] width 302 height 86
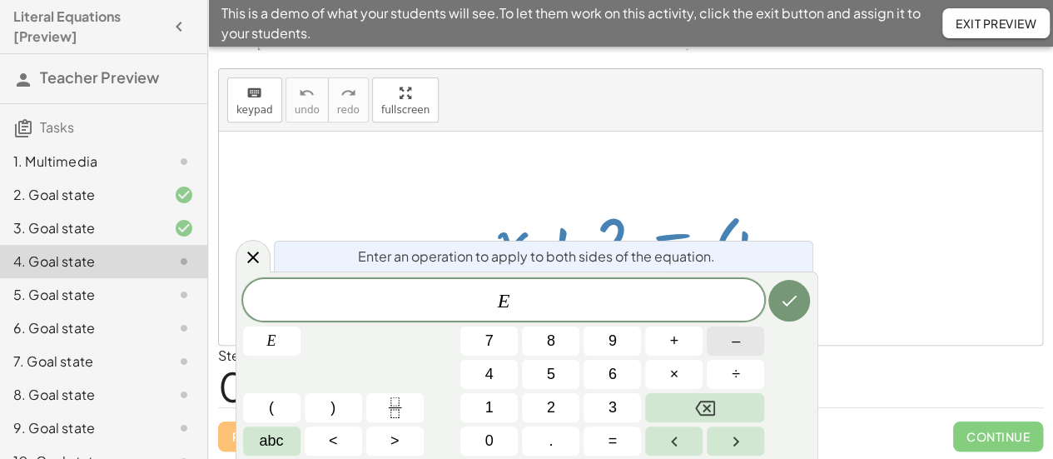
click at [721, 342] on button "–" at bounding box center [735, 340] width 57 height 29
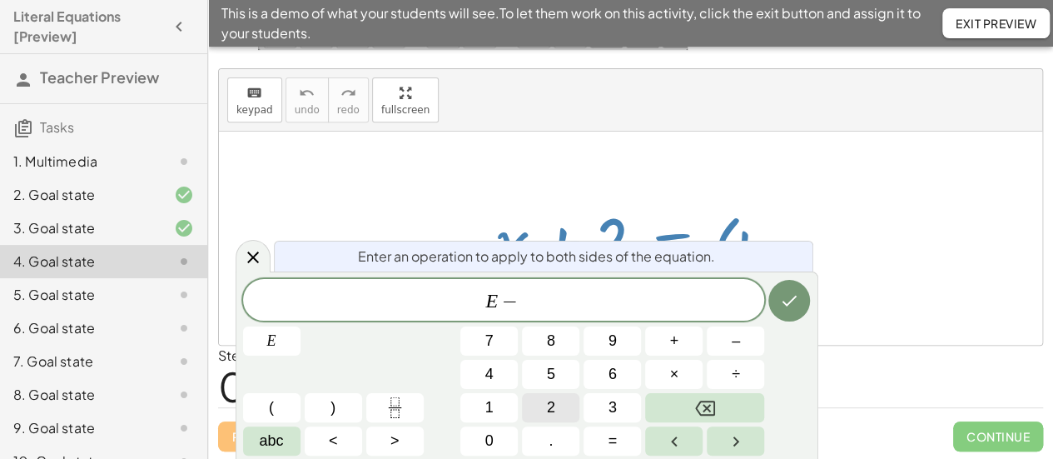
click at [558, 413] on button "2" at bounding box center [550, 407] width 57 height 29
click at [792, 302] on icon "Done" at bounding box center [789, 301] width 20 height 20
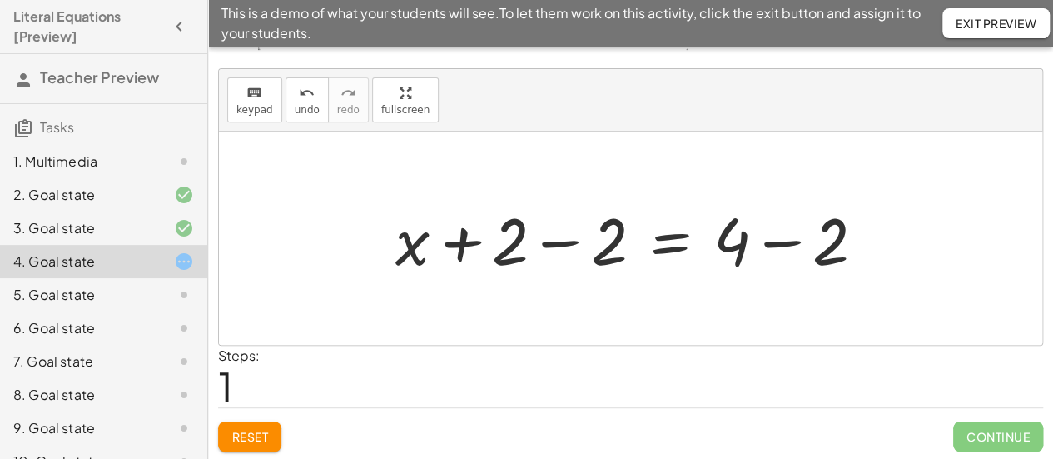
click at [579, 246] on div at bounding box center [636, 239] width 499 height 86
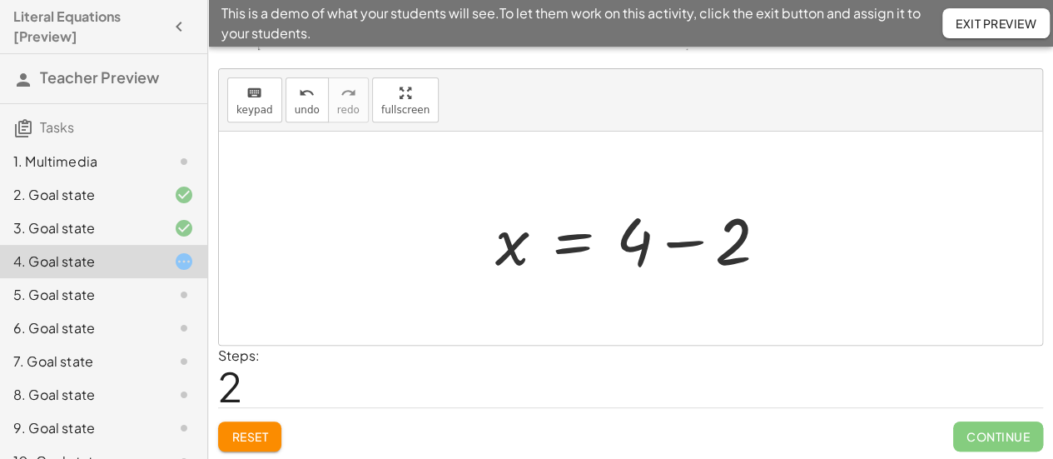
click at [770, 239] on div at bounding box center [638, 239] width 302 height 86
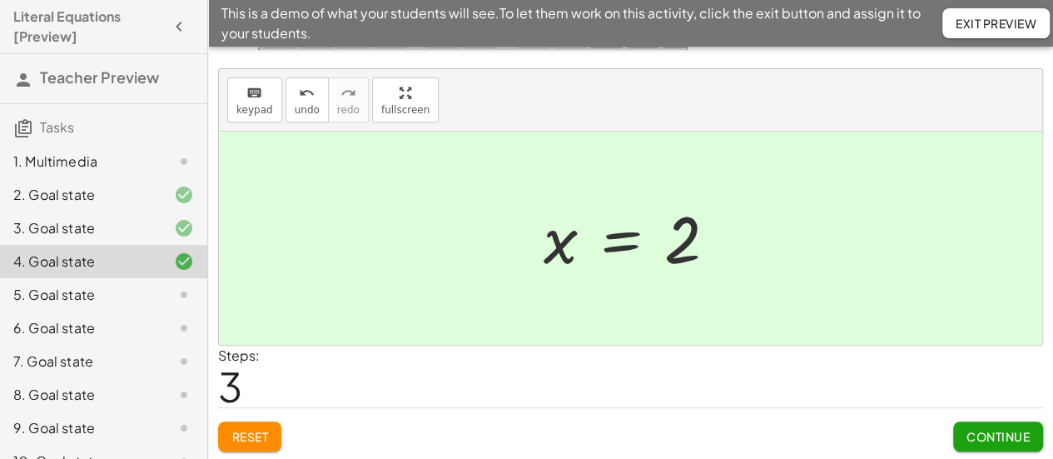
click at [997, 434] on span "Continue" at bounding box center [997, 436] width 63 height 15
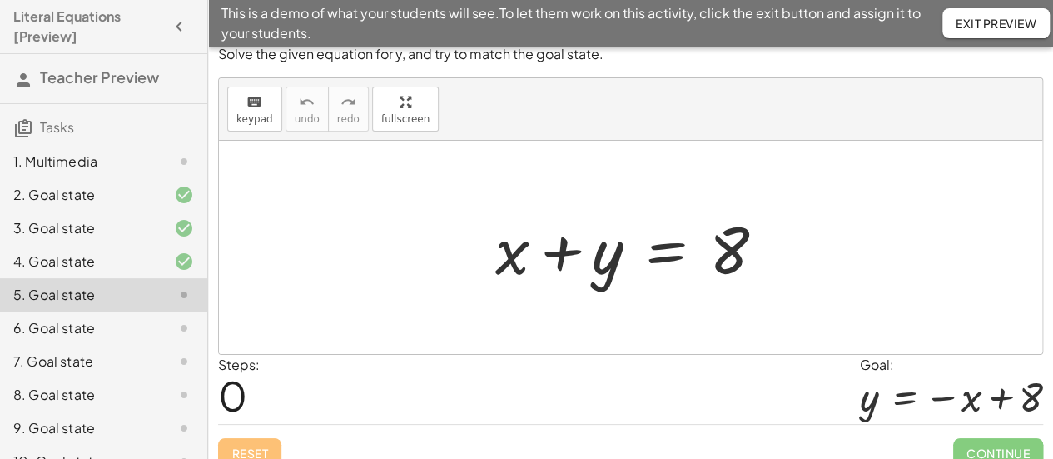
scroll to position [12, 0]
click at [663, 256] on div at bounding box center [637, 247] width 300 height 86
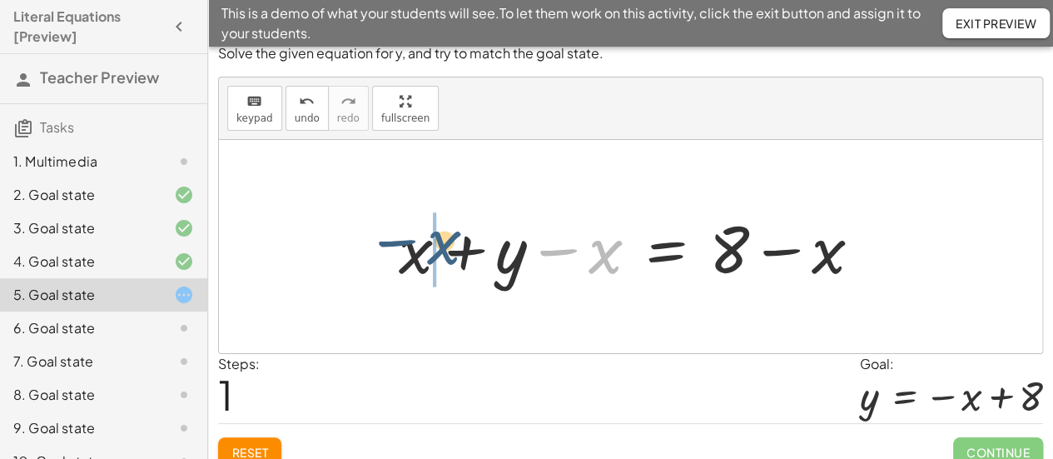
drag, startPoint x: 594, startPoint y: 251, endPoint x: 430, endPoint y: 244, distance: 165.0
click at [430, 244] on div at bounding box center [636, 247] width 493 height 86
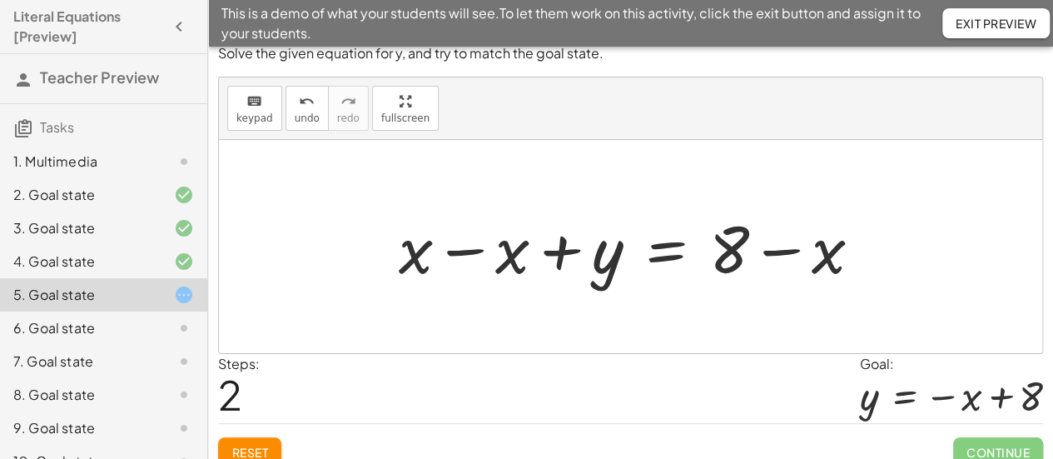
click at [469, 253] on div at bounding box center [636, 247] width 493 height 86
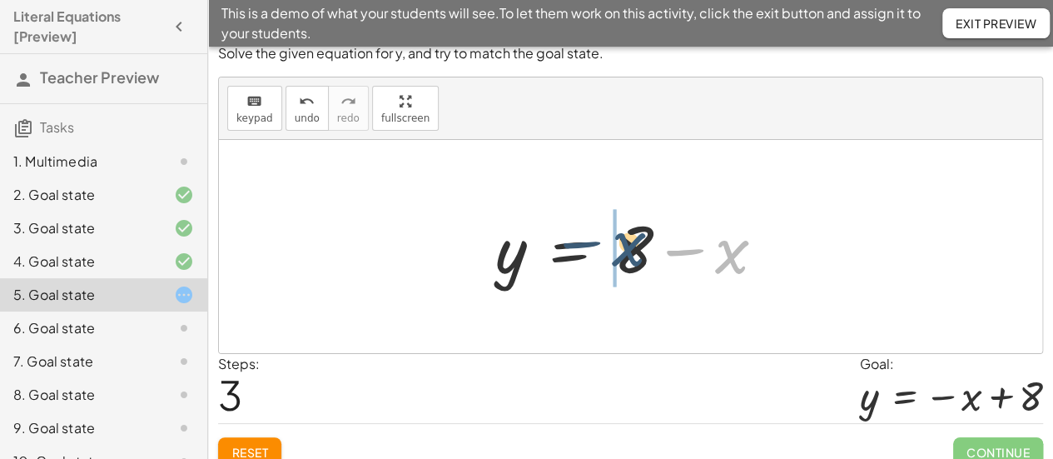
drag, startPoint x: 732, startPoint y: 256, endPoint x: 624, endPoint y: 247, distance: 107.7
click at [624, 247] on div at bounding box center [637, 247] width 300 height 86
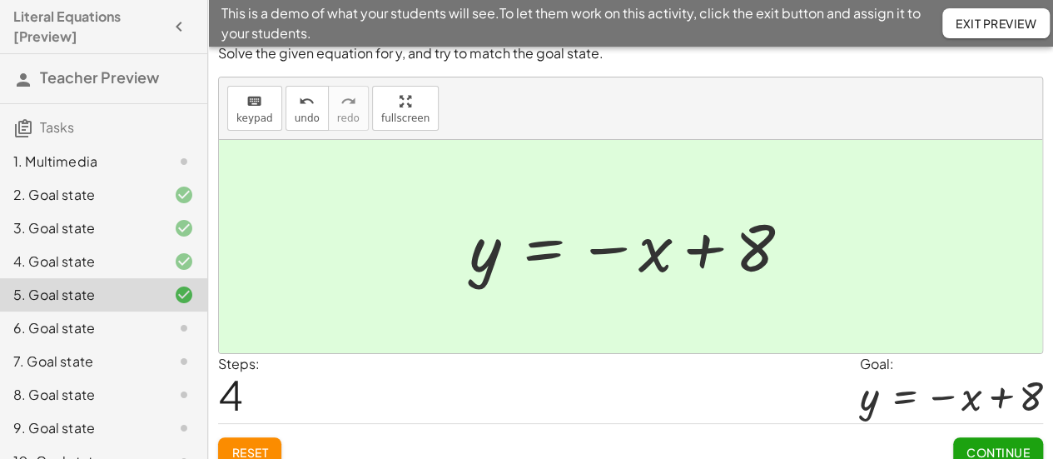
click at [1002, 454] on span "Continue" at bounding box center [997, 452] width 63 height 15
